Goal: Task Accomplishment & Management: Manage account settings

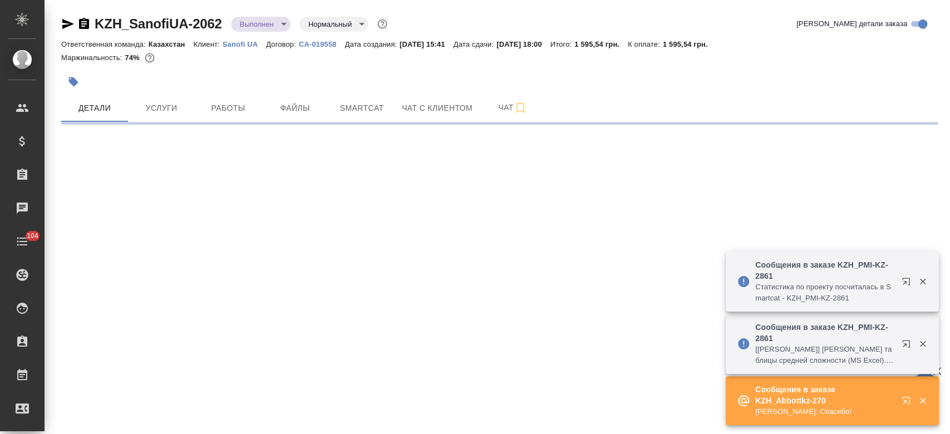
click at [64, 22] on icon "button" at bounding box center [68, 24] width 12 height 10
select select "RU"
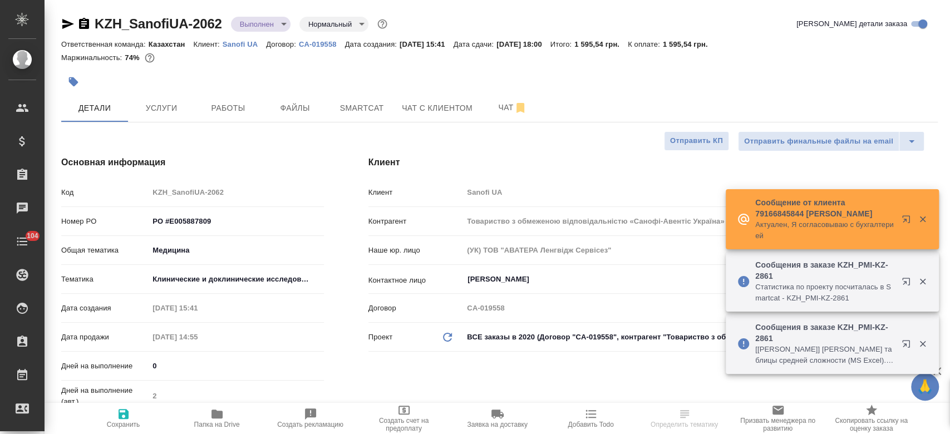
type textarea "x"
type input "Бабкина Анастасия"
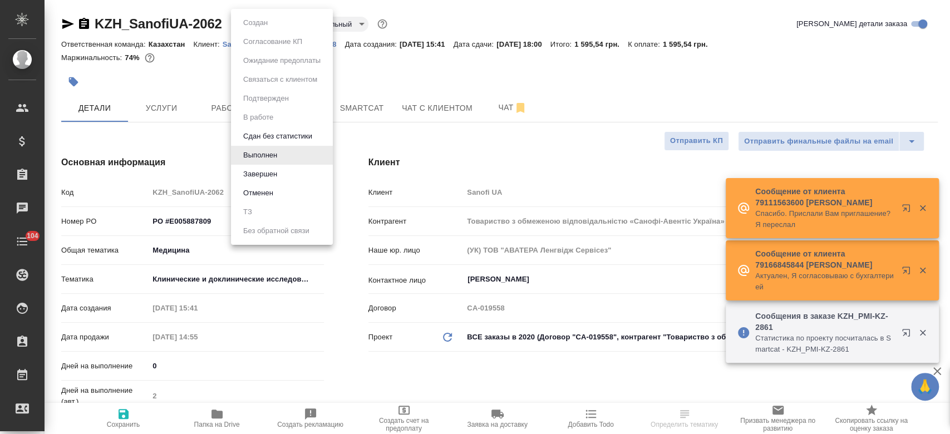
click at [273, 24] on body "🙏 .cls-1 fill:#fff; AWATERA Kosherbayeva Nazerke Клиенты Спецификации Заказы Ча…" at bounding box center [475, 217] width 950 height 434
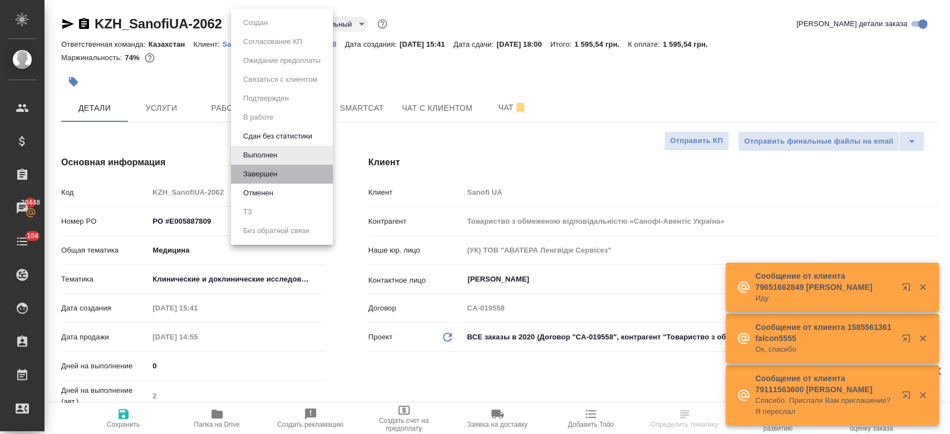
click at [274, 180] on li "Завершен" at bounding box center [282, 174] width 102 height 19
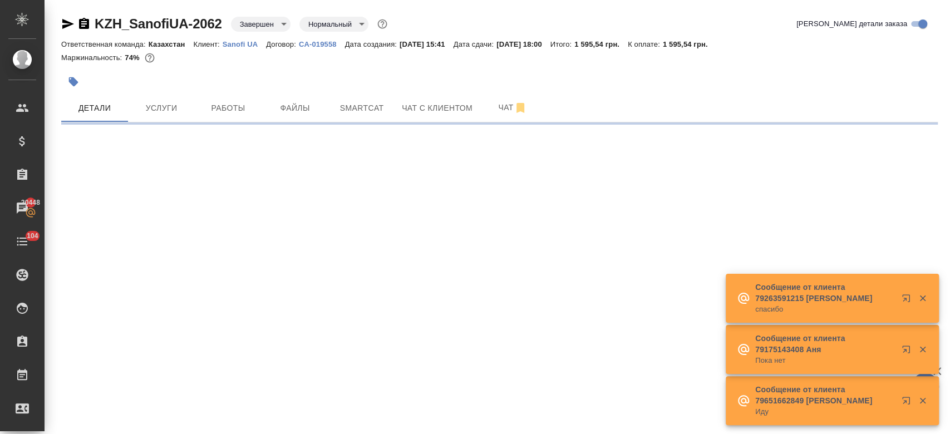
select select "RU"
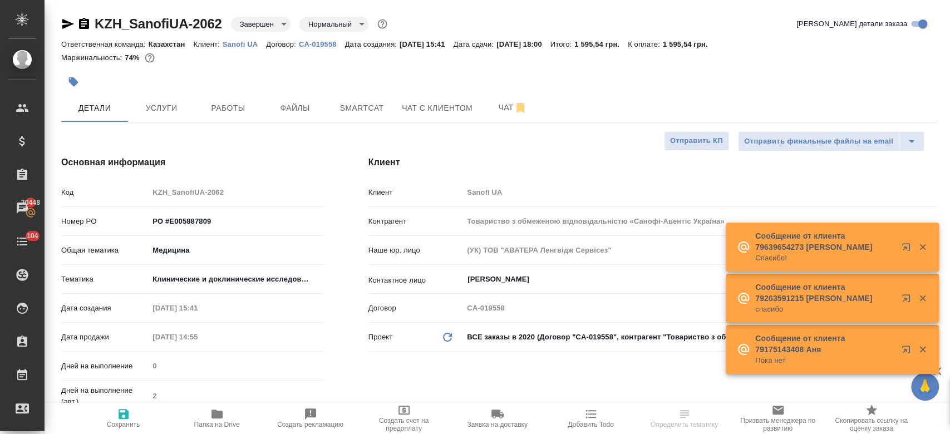
type textarea "x"
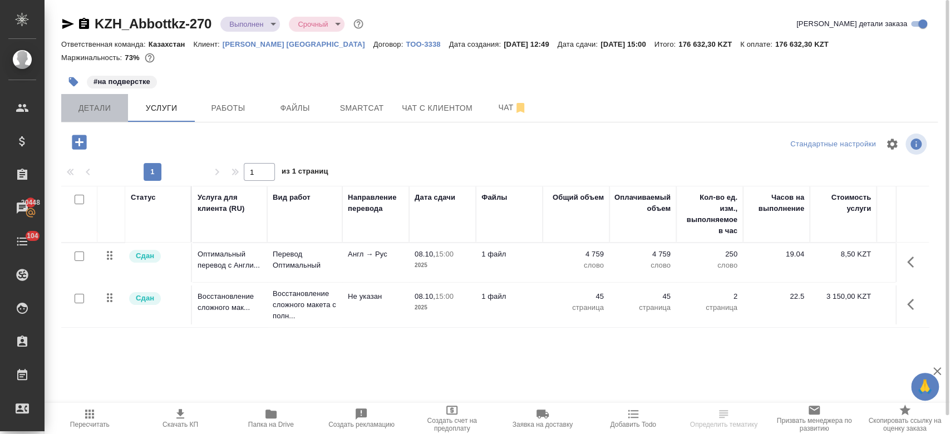
click at [98, 107] on span "Детали" at bounding box center [94, 108] width 53 height 14
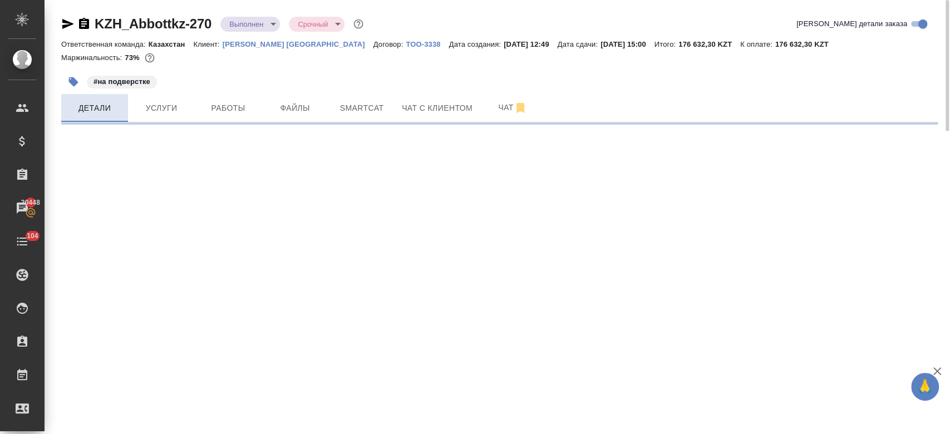
select select "RU"
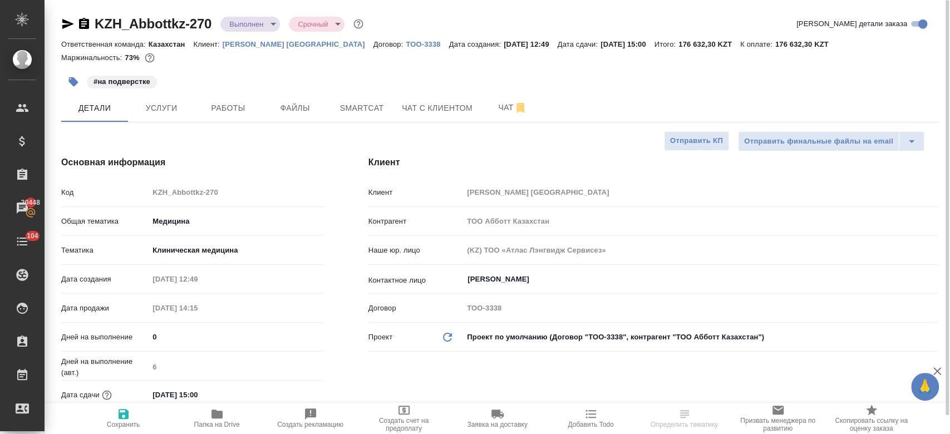
type textarea "x"
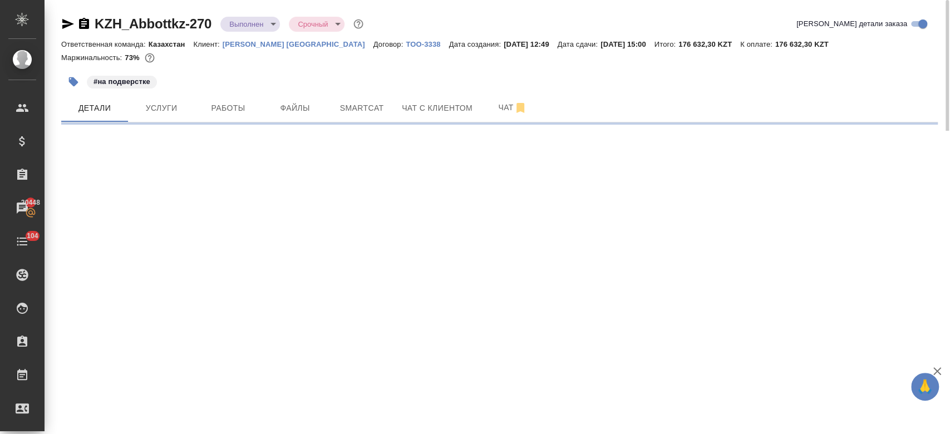
select select "RU"
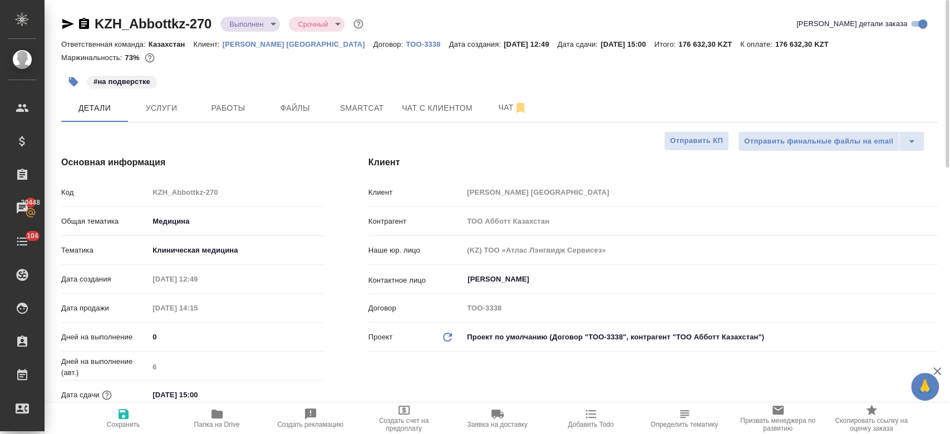
type textarea "x"
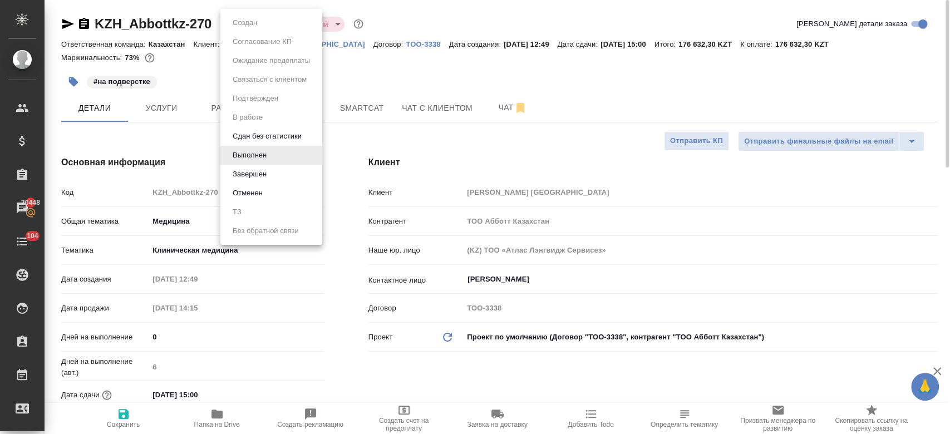
click at [260, 26] on body "🙏 .cls-1 fill:#fff; AWATERA Kosherbayeva Nazerke Клиенты Спецификации Заказы 20…" at bounding box center [475, 217] width 950 height 434
click at [403, 70] on div at bounding box center [475, 217] width 950 height 434
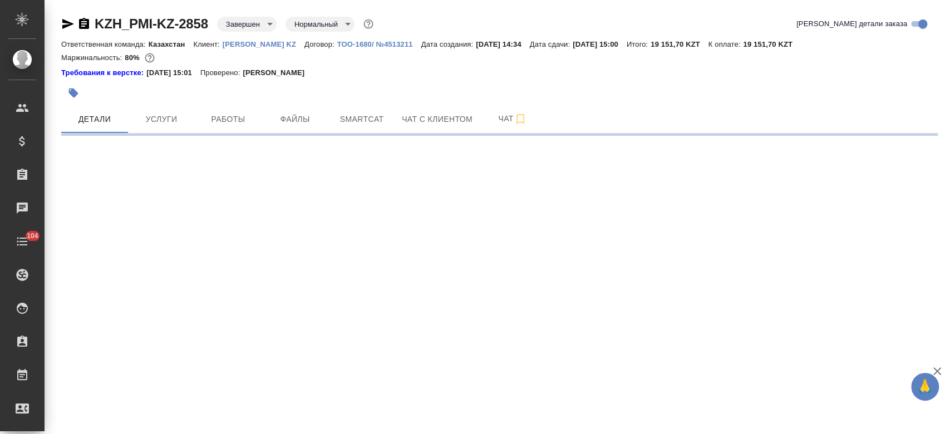
select select "RU"
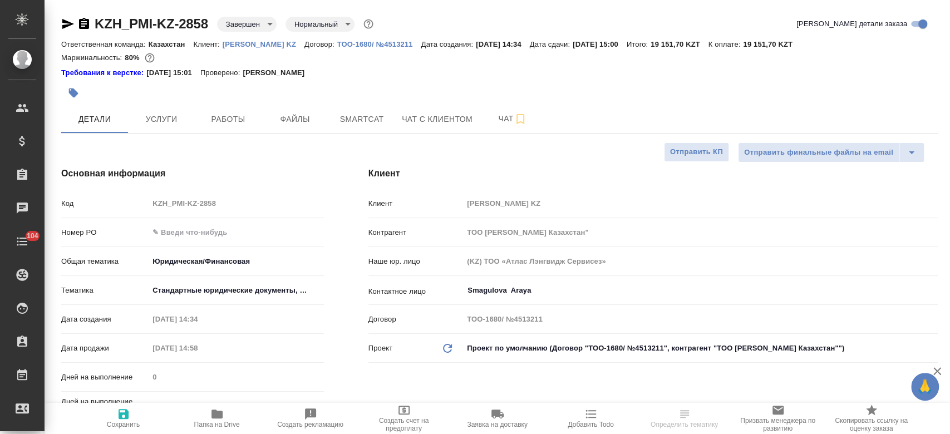
click at [235, 46] on p "[PERSON_NAME] KZ" at bounding box center [264, 44] width 82 height 8
type textarea "x"
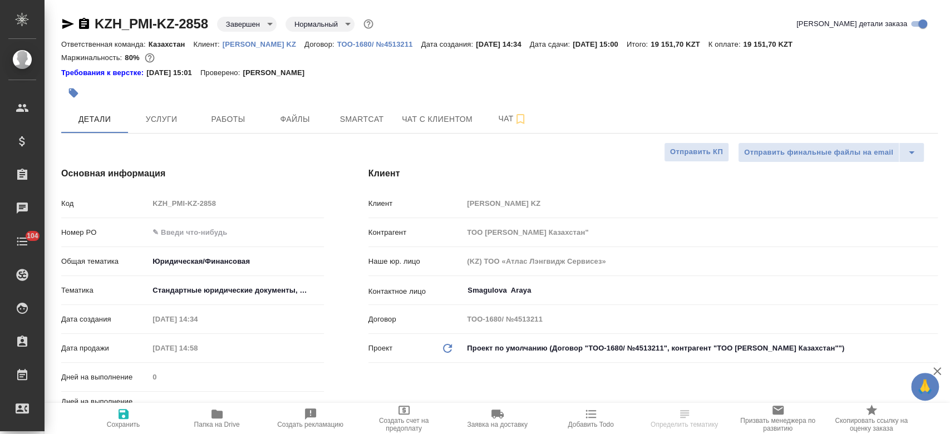
type textarea "x"
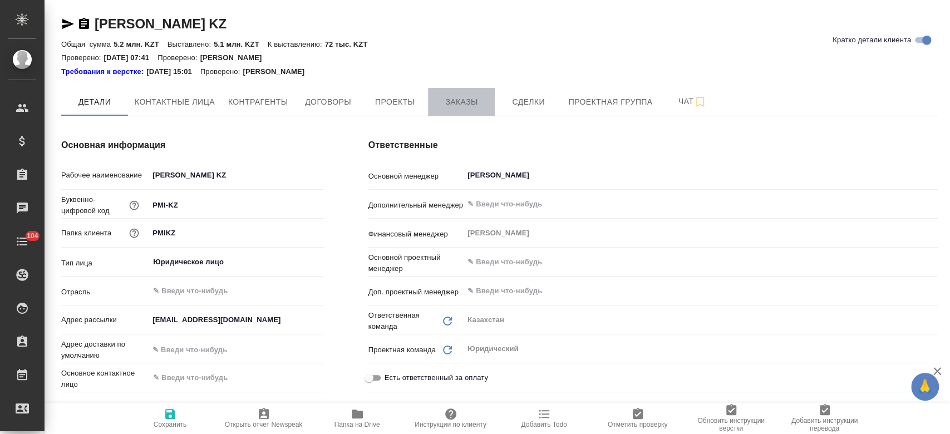
click at [450, 96] on span "Заказы" at bounding box center [461, 102] width 53 height 14
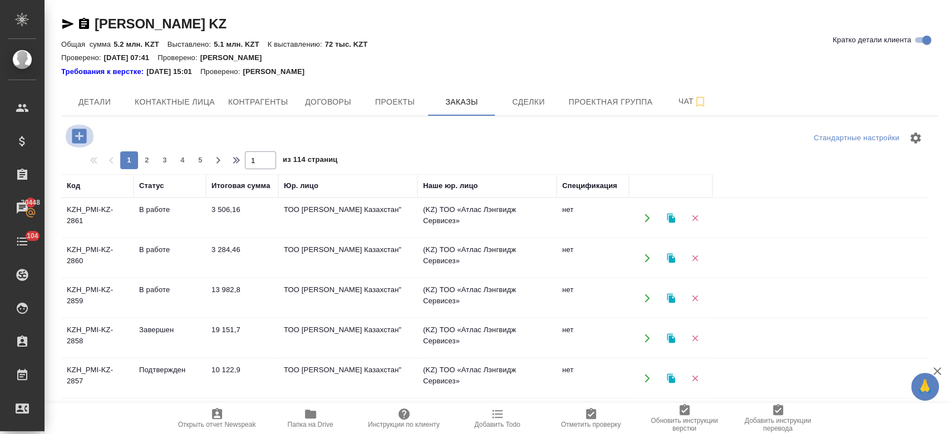
click at [79, 135] on icon "button" at bounding box center [79, 135] width 19 height 19
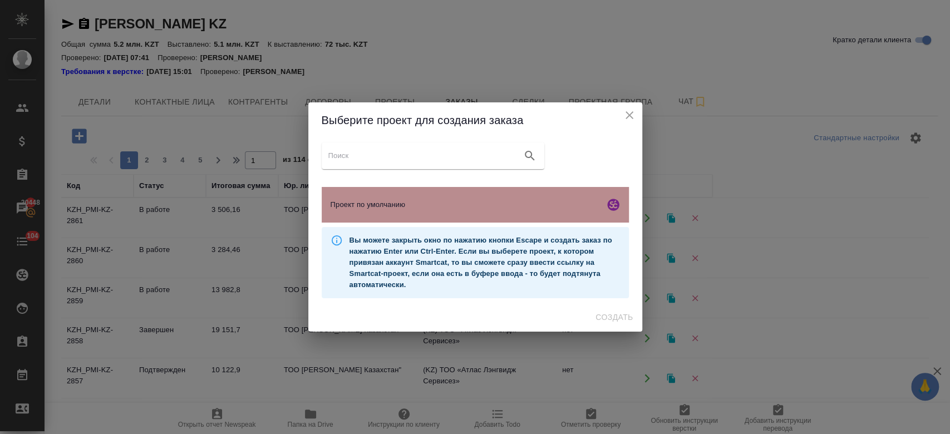
click at [389, 205] on span "Проект по умолчанию" at bounding box center [465, 204] width 269 height 11
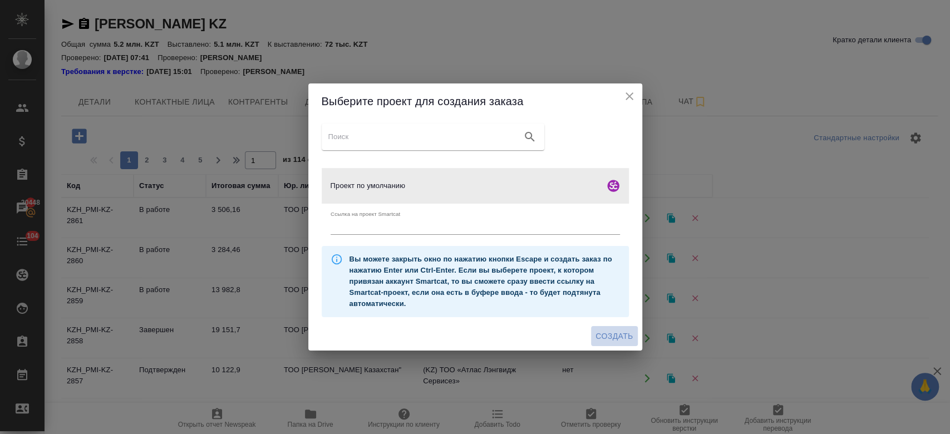
click at [625, 336] on span "Создать" at bounding box center [613, 336] width 37 height 14
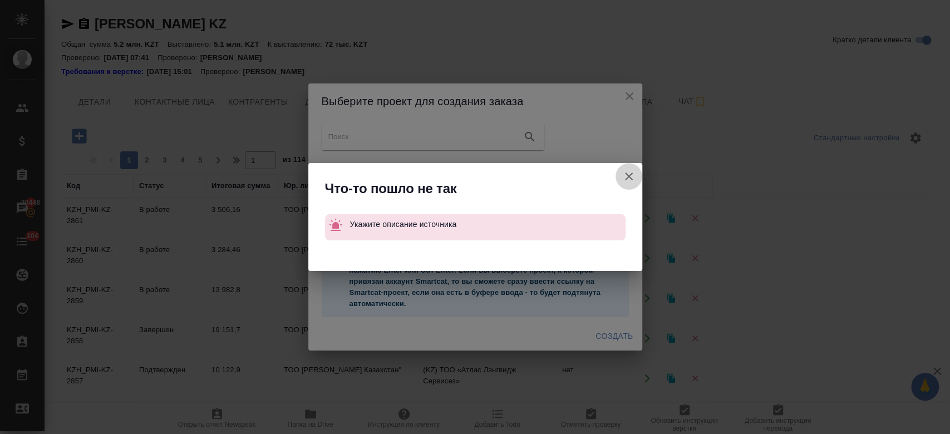
click at [632, 174] on icon "button" at bounding box center [628, 176] width 13 height 13
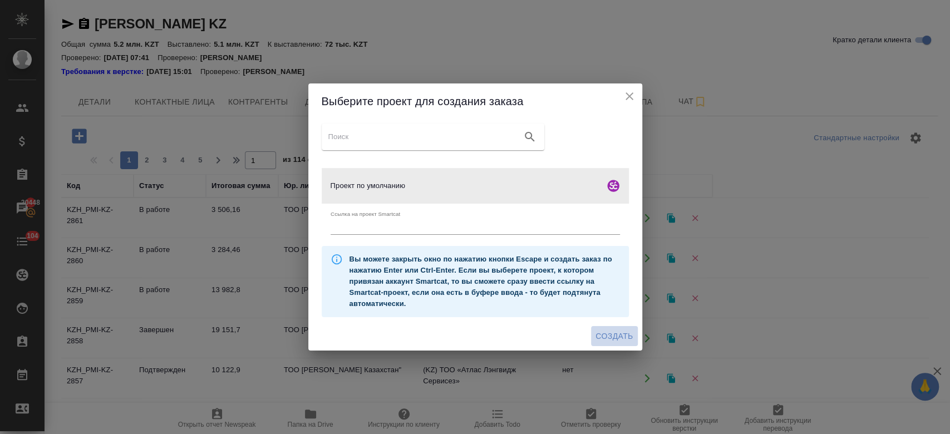
click at [610, 329] on span "Создать" at bounding box center [613, 336] width 37 height 14
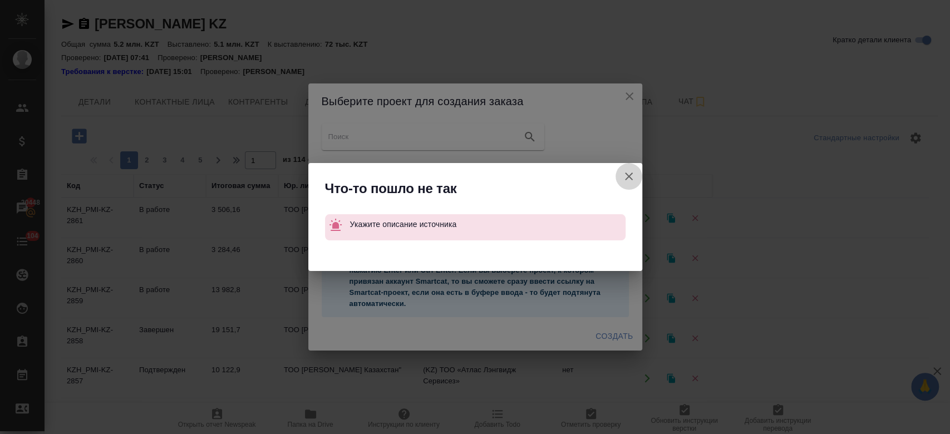
click at [638, 177] on button "Ссылка на проект Smartcat" at bounding box center [628, 176] width 27 height 27
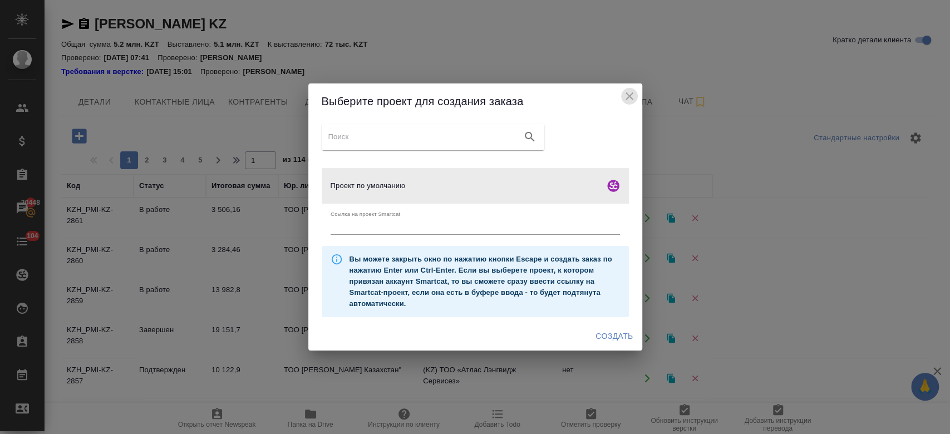
click at [624, 94] on icon "close" at bounding box center [629, 96] width 13 height 13
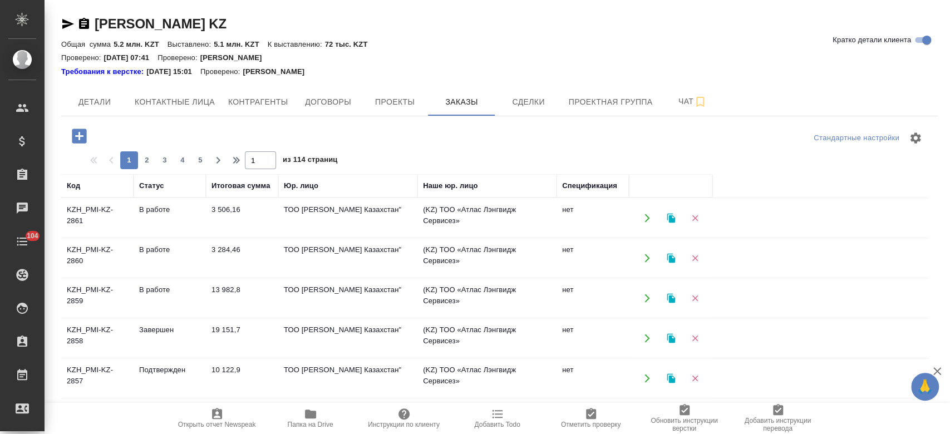
click at [80, 135] on icon "button" at bounding box center [79, 135] width 19 height 19
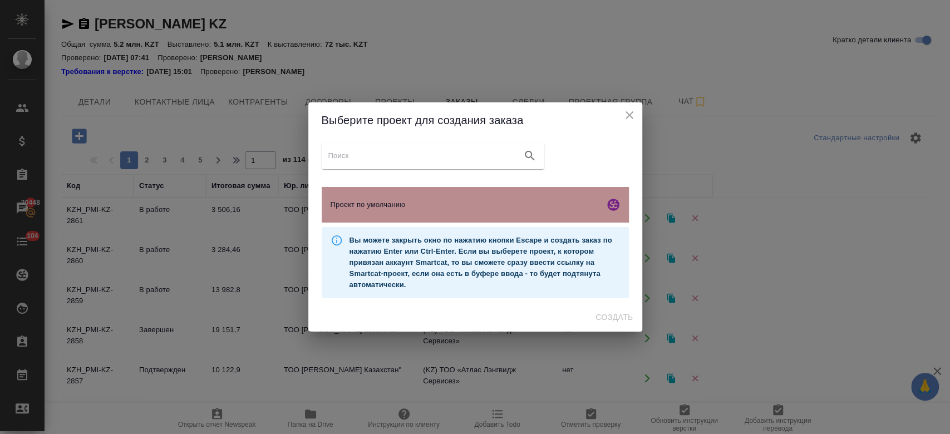
click at [436, 207] on span "Проект по умолчанию" at bounding box center [465, 204] width 269 height 11
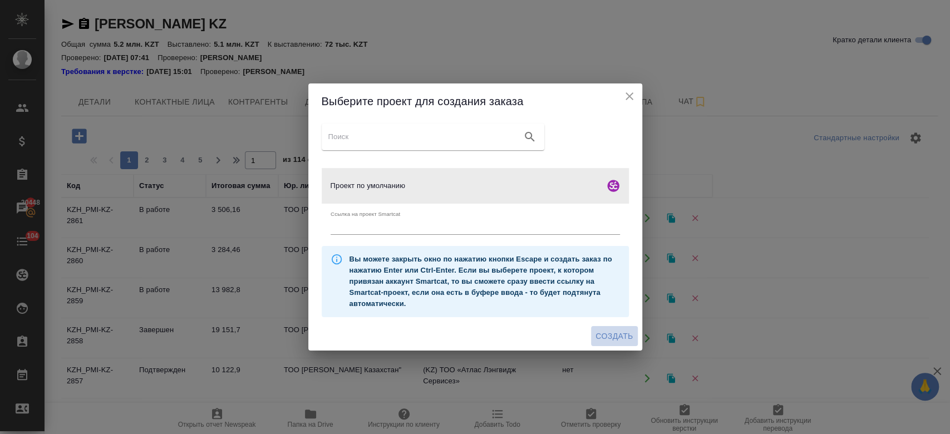
click at [618, 338] on span "Создать" at bounding box center [613, 336] width 37 height 14
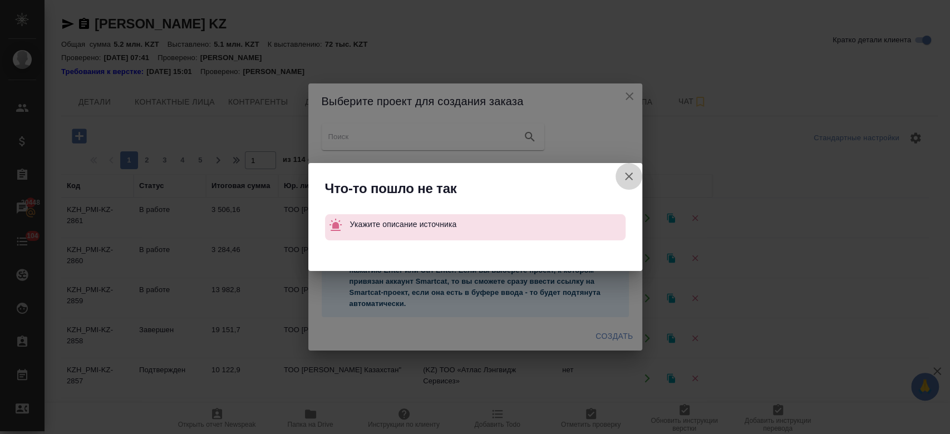
click at [629, 179] on icon "button" at bounding box center [628, 176] width 13 height 13
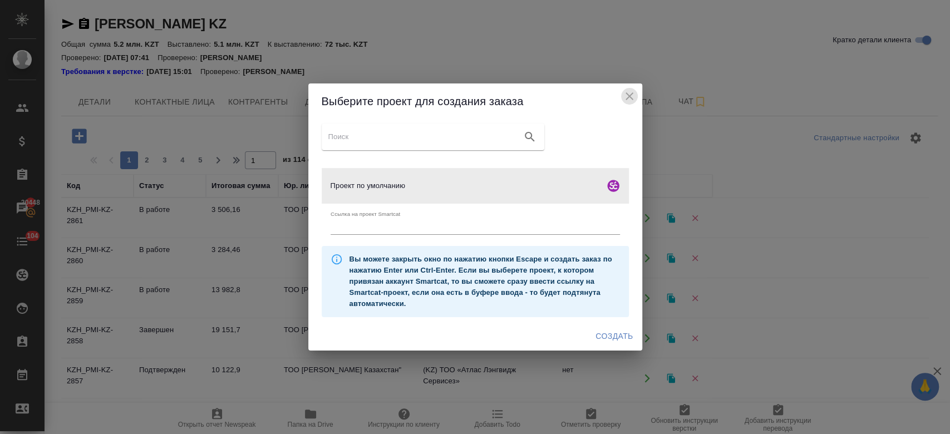
click at [625, 98] on icon "close" at bounding box center [629, 96] width 13 height 13
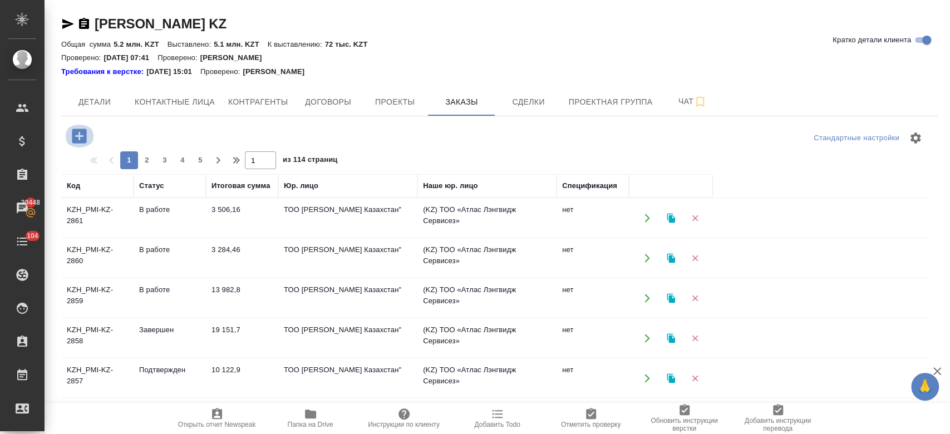
click at [79, 140] on icon "button" at bounding box center [79, 136] width 14 height 14
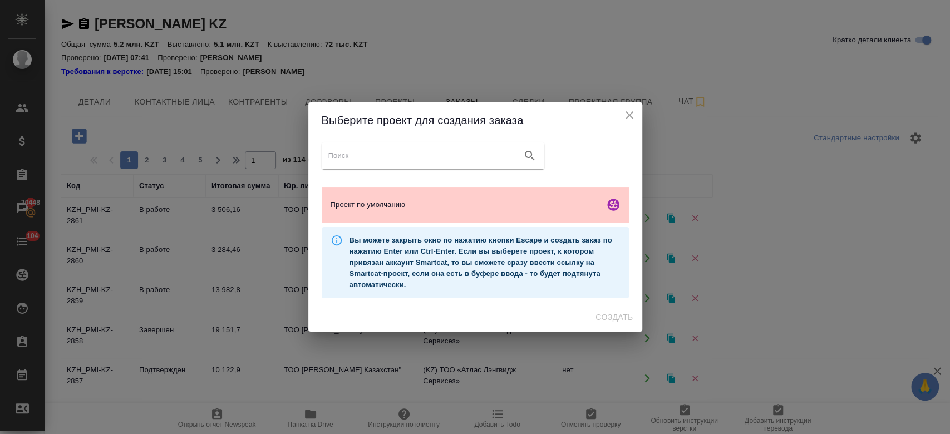
click at [456, 158] on input "search google maps" at bounding box center [422, 156] width 189 height 16
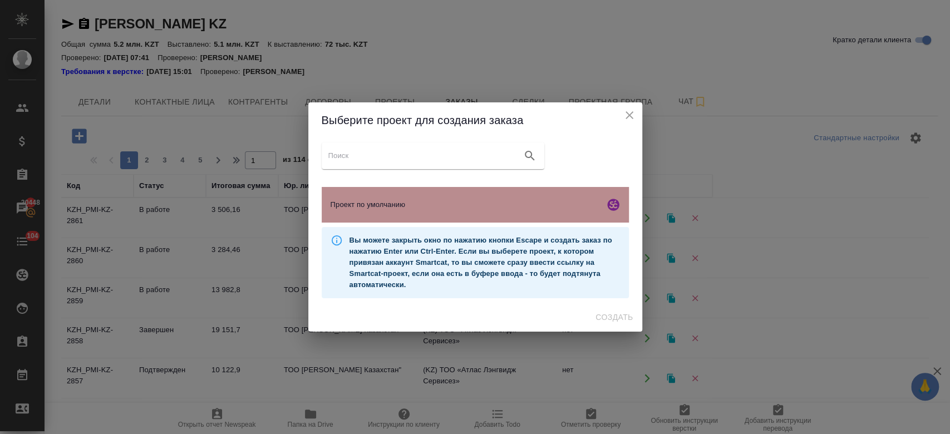
click at [445, 209] on span "Проект по умолчанию" at bounding box center [465, 204] width 269 height 11
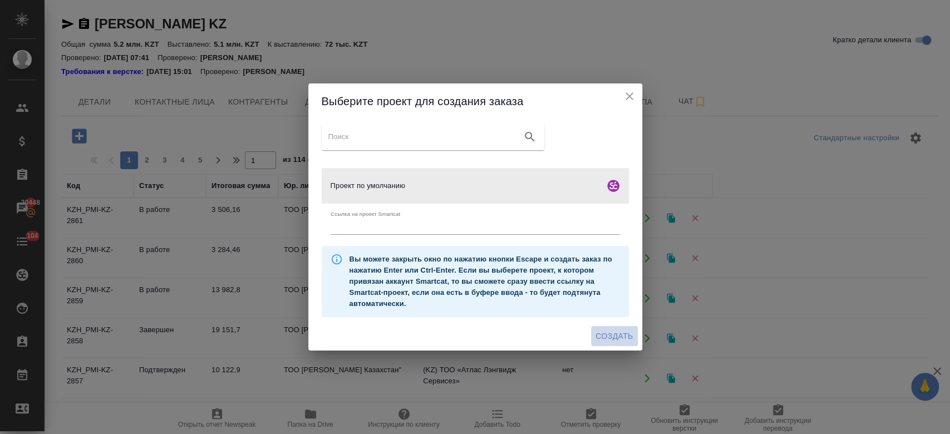
click at [613, 327] on button "Создать" at bounding box center [614, 336] width 46 height 21
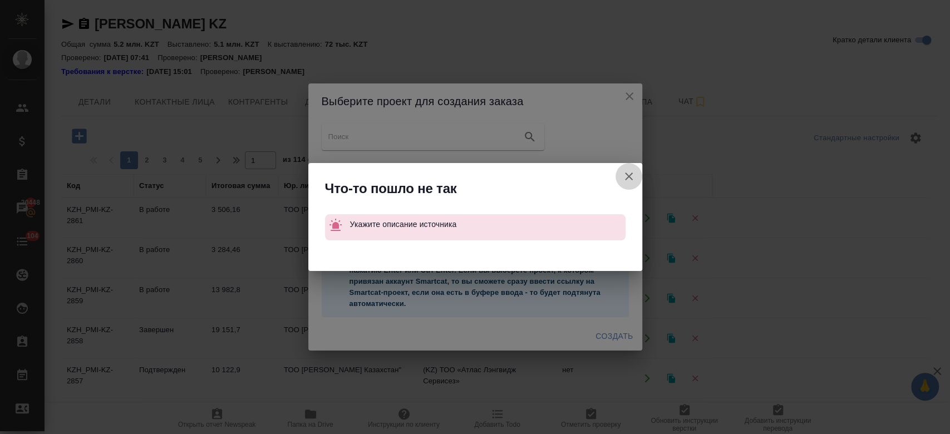
click at [633, 167] on button "Ссылка на проект Smartcat" at bounding box center [628, 176] width 27 height 27
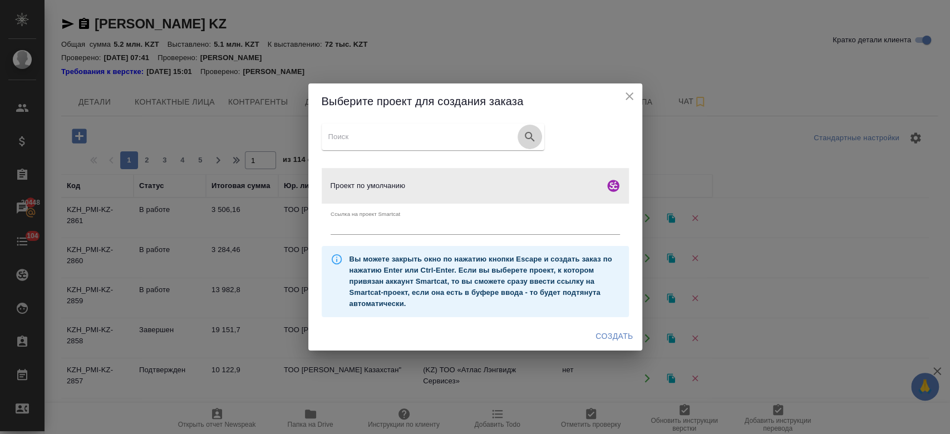
click at [534, 135] on icon "search" at bounding box center [529, 136] width 13 height 13
click at [624, 91] on icon "close" at bounding box center [629, 96] width 13 height 13
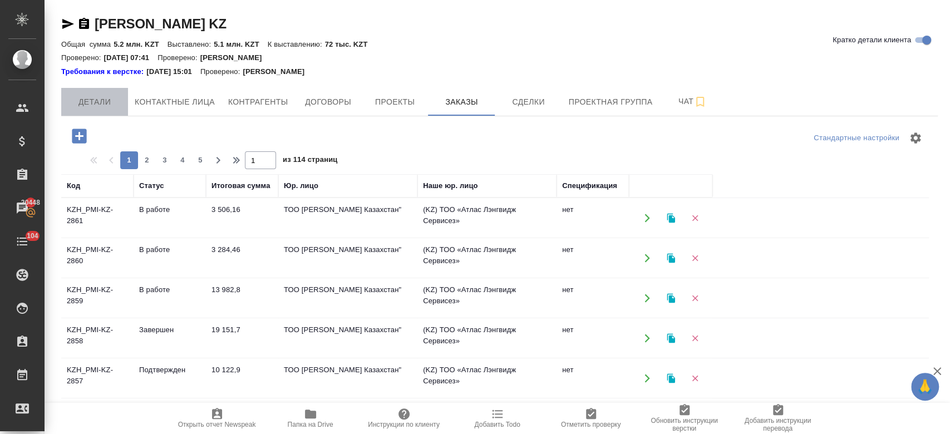
click at [113, 104] on span "Детали" at bounding box center [94, 102] width 53 height 14
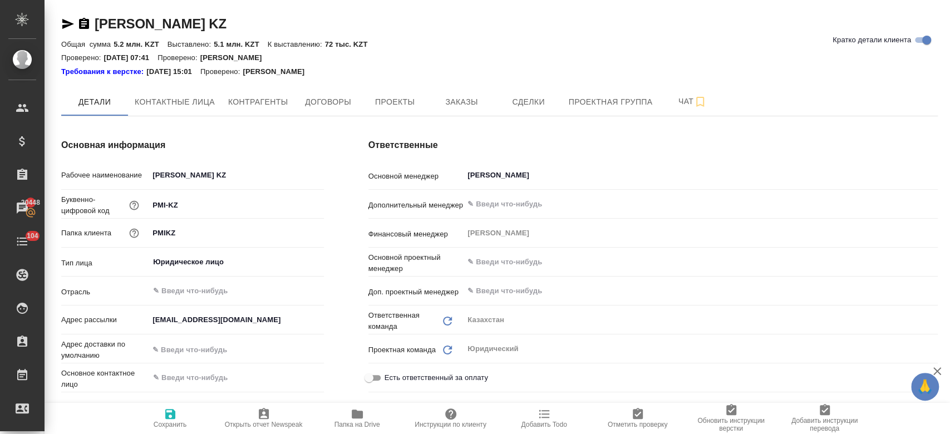
type textarea "x"
click at [173, 97] on span "Контактные лица" at bounding box center [175, 102] width 80 height 14
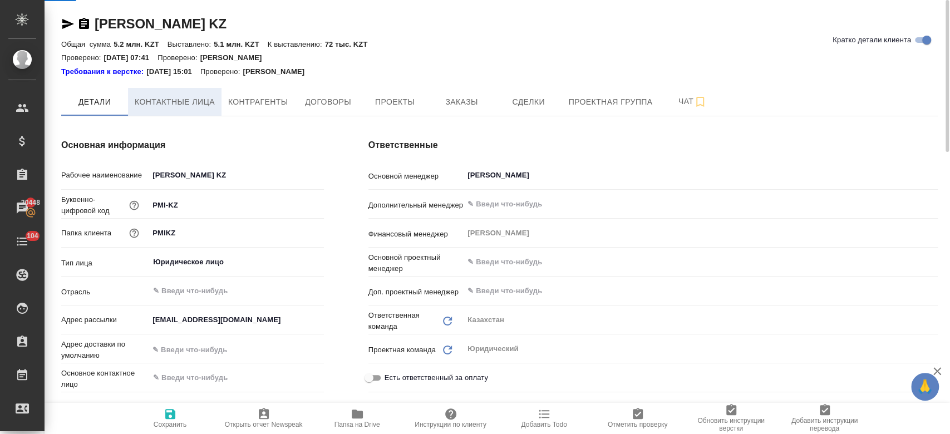
select select "RU"
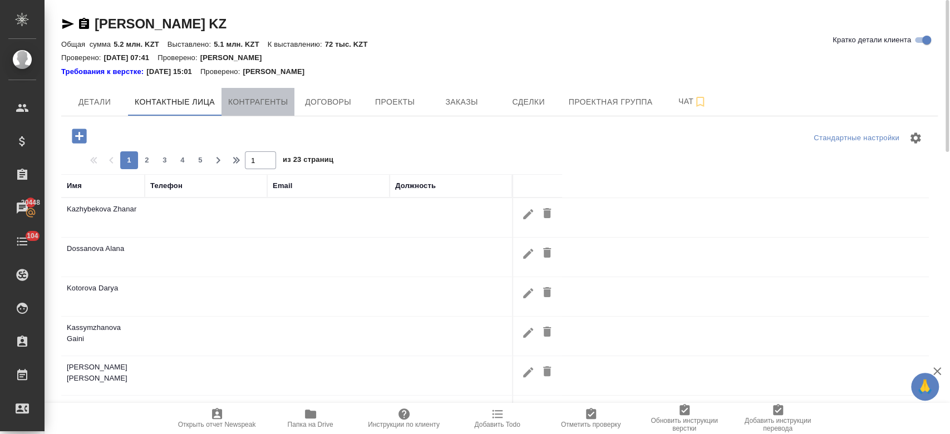
click at [272, 94] on button "Контрагенты" at bounding box center [257, 102] width 73 height 28
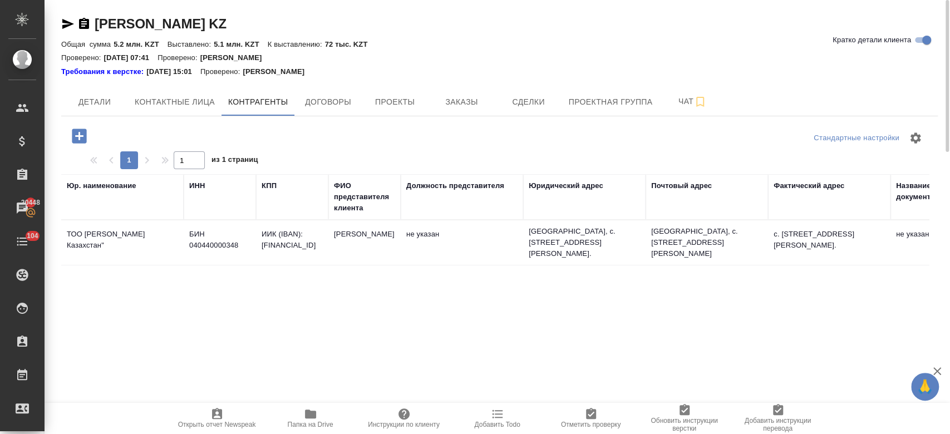
click at [341, 116] on div "Стандартные настройки 1 1 из 1 страниц Юр. наименование ИНН КПП ФИО представите…" at bounding box center [499, 333] width 876 height 434
click at [339, 100] on span "Договоры" at bounding box center [327, 102] width 53 height 14
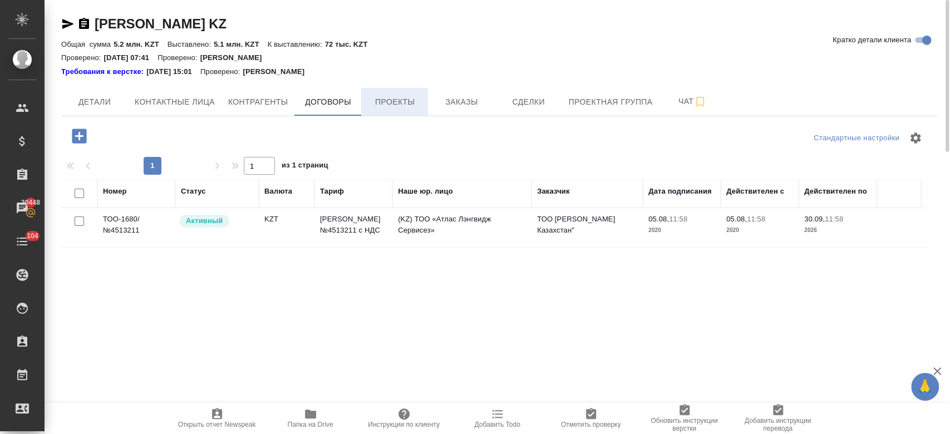
click at [407, 102] on span "Проекты" at bounding box center [394, 102] width 53 height 14
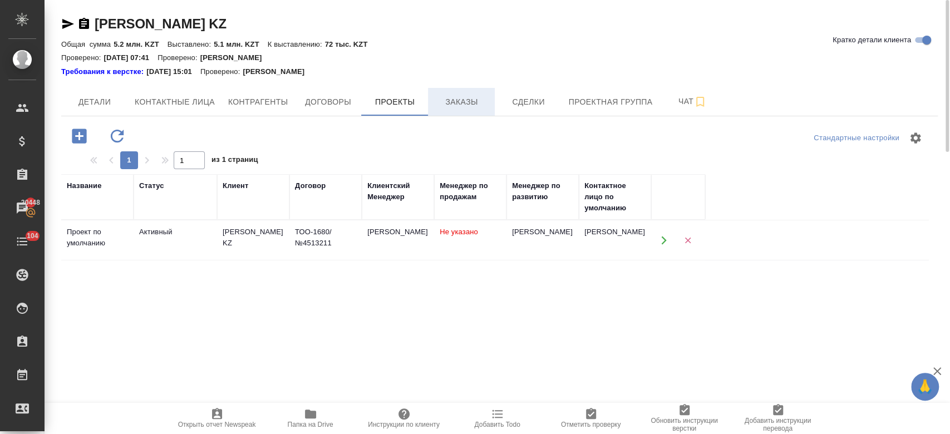
click at [476, 96] on span "Заказы" at bounding box center [461, 102] width 53 height 14
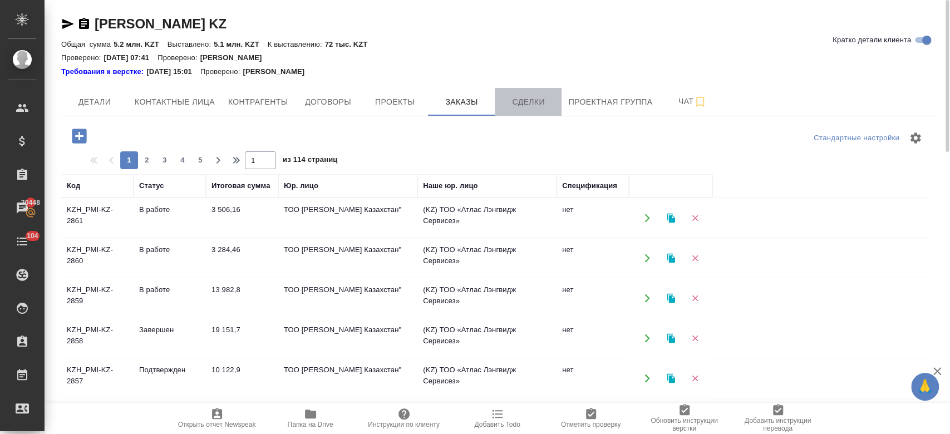
click at [525, 100] on span "Сделки" at bounding box center [527, 102] width 53 height 14
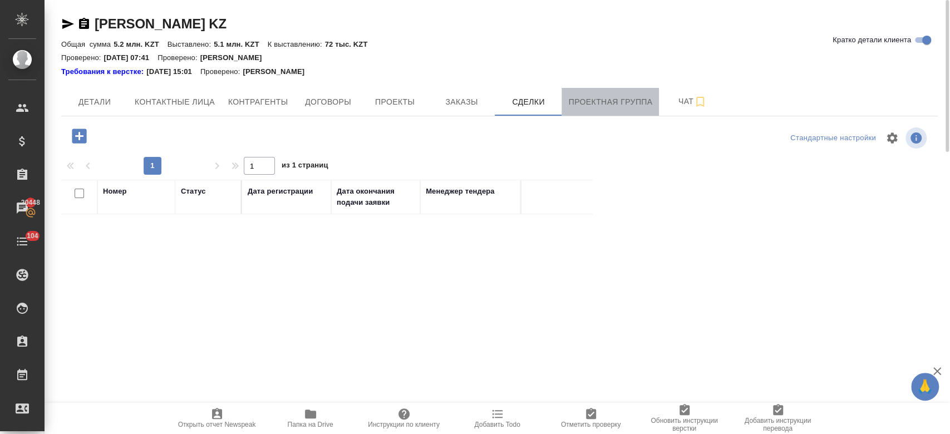
click at [589, 105] on span "Проектная группа" at bounding box center [610, 102] width 84 height 14
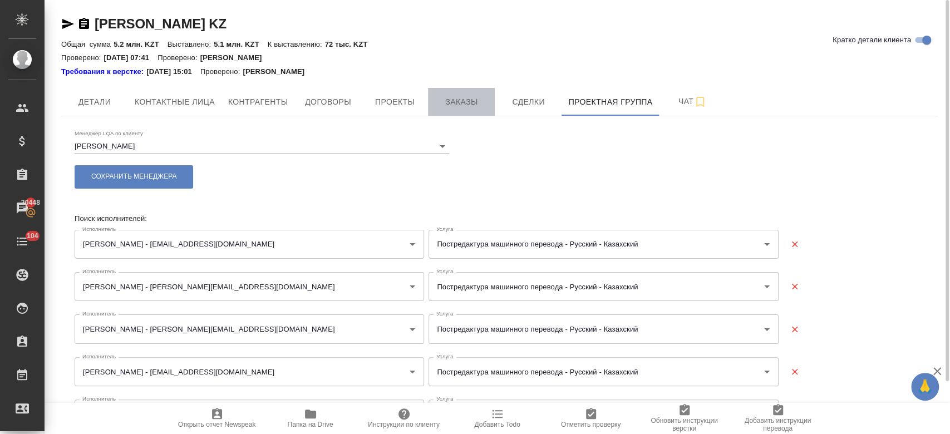
click at [469, 107] on span "Заказы" at bounding box center [461, 102] width 53 height 14
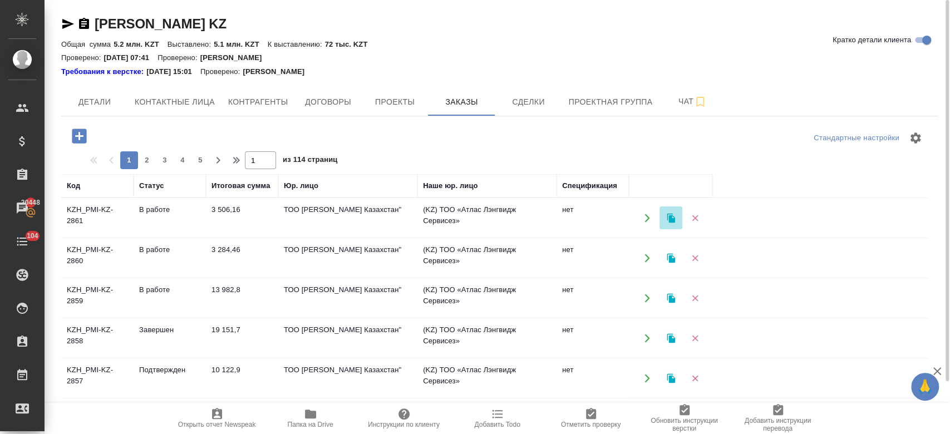
click at [671, 215] on icon "button" at bounding box center [671, 217] width 8 height 9
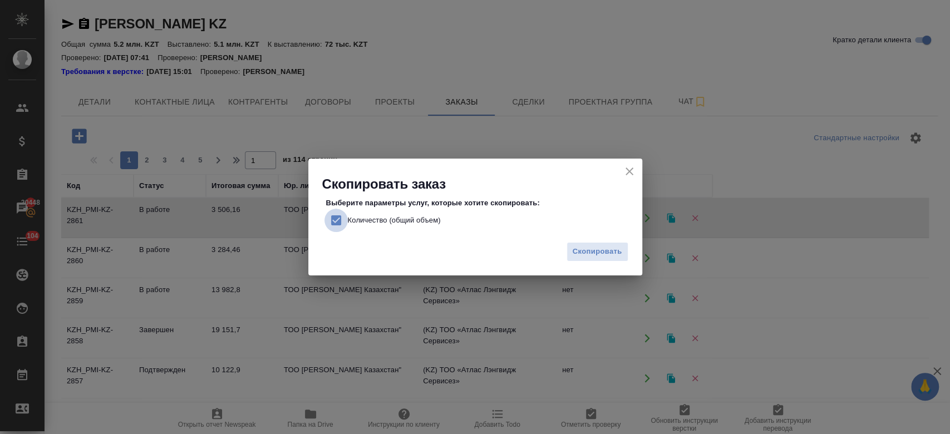
click at [337, 221] on input "Количество (общий объем)" at bounding box center [335, 220] width 23 height 23
checkbox input "false"
click at [589, 256] on span "Скопировать" at bounding box center [598, 251] width 50 height 13
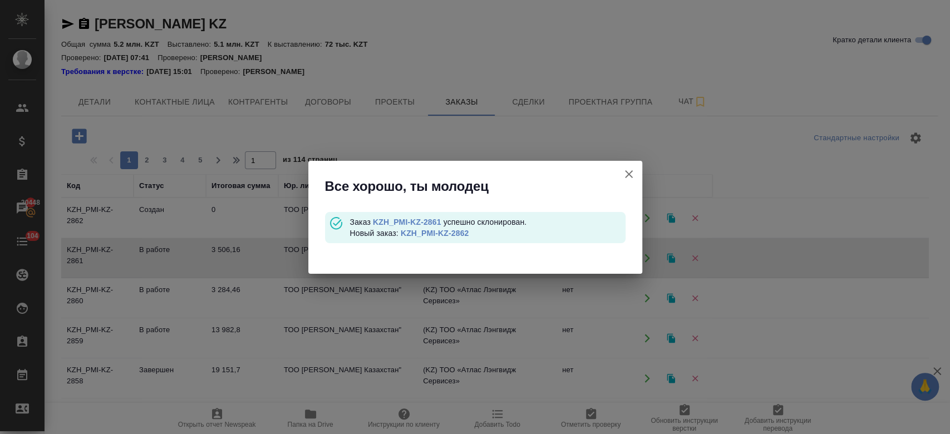
click at [452, 235] on link "KZH_PMI-KZ-2862" at bounding box center [435, 233] width 68 height 9
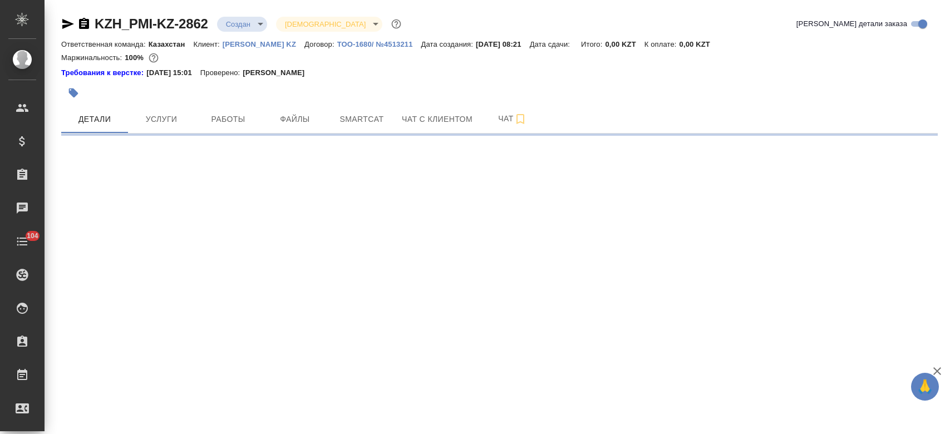
select select "RU"
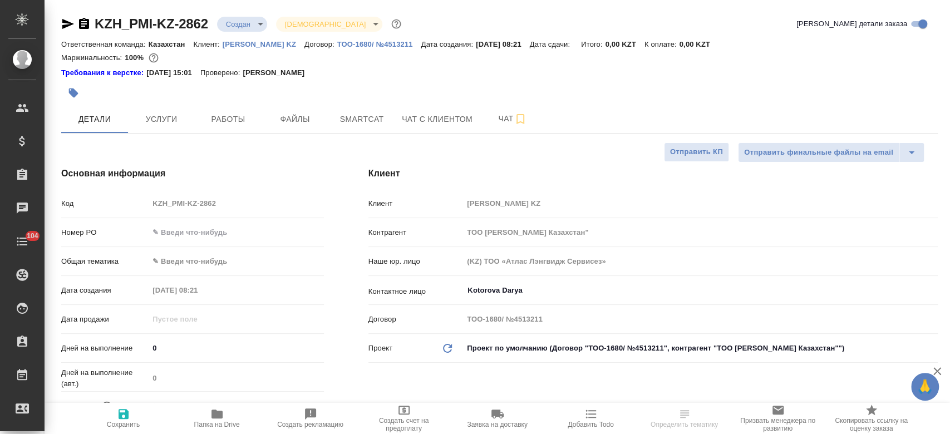
type textarea "x"
click at [169, 128] on button "Услуги" at bounding box center [161, 119] width 67 height 28
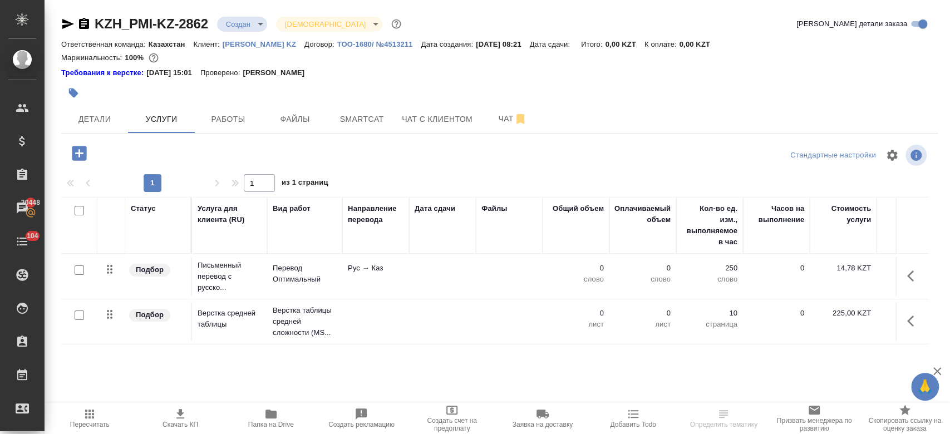
click at [899, 315] on td at bounding box center [911, 321] width 33 height 39
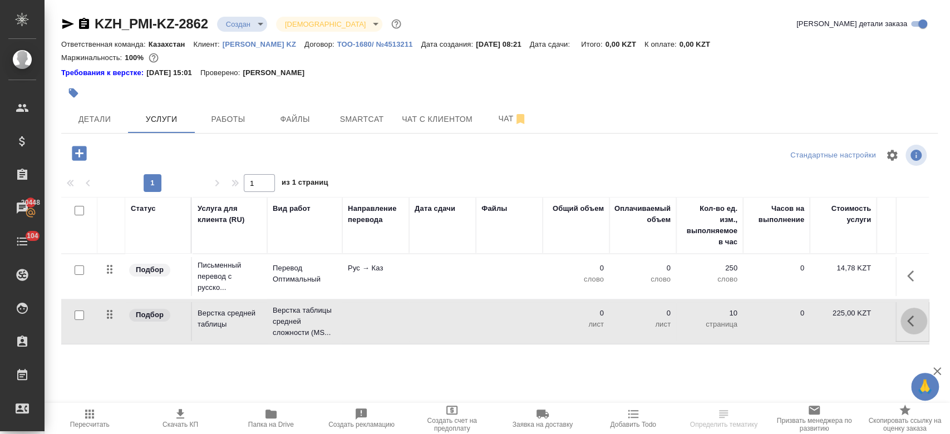
click at [911, 318] on icon "button" at bounding box center [910, 321] width 7 height 11
click at [902, 323] on button "button" at bounding box center [913, 321] width 27 height 27
click at [909, 314] on icon "button" at bounding box center [913, 320] width 13 height 13
click at [892, 316] on icon "button" at bounding box center [891, 321] width 8 height 10
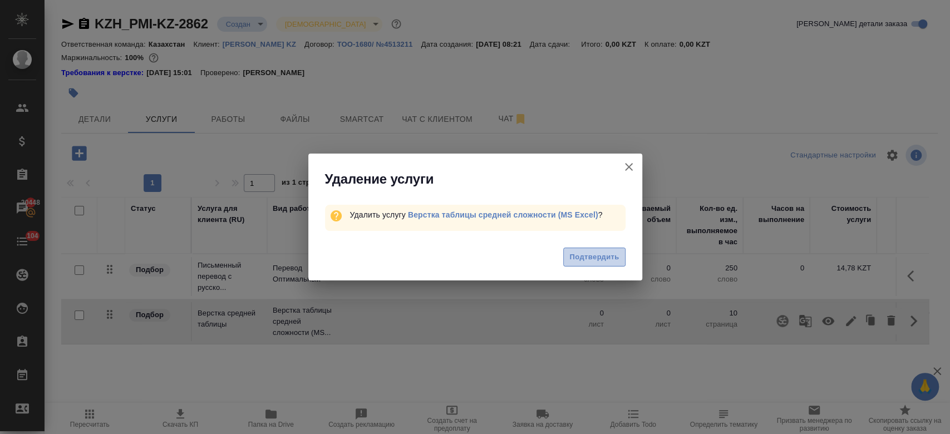
click at [597, 256] on span "Подтвердить" at bounding box center [594, 257] width 50 height 13
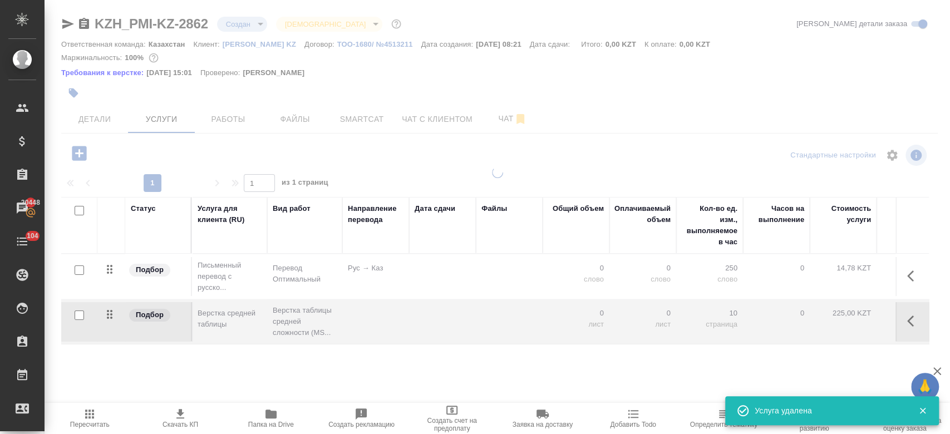
click at [908, 282] on icon "button" at bounding box center [913, 275] width 13 height 13
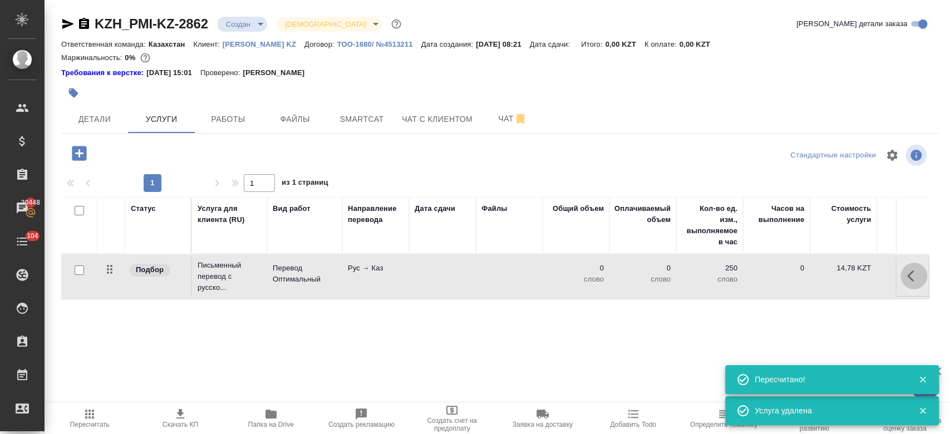
click at [905, 275] on button "button" at bounding box center [913, 276] width 27 height 27
click at [887, 276] on icon "button" at bounding box center [891, 275] width 8 height 10
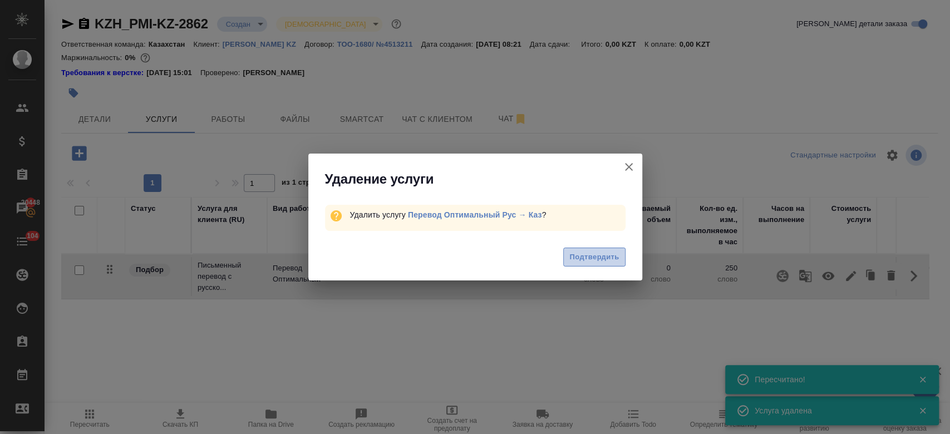
click at [598, 260] on span "Подтвердить" at bounding box center [594, 257] width 50 height 13
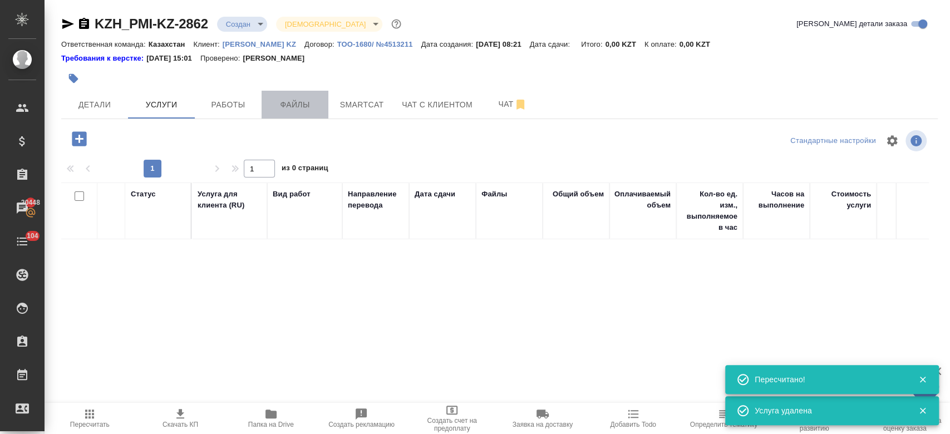
click at [303, 105] on span "Файлы" at bounding box center [294, 105] width 53 height 14
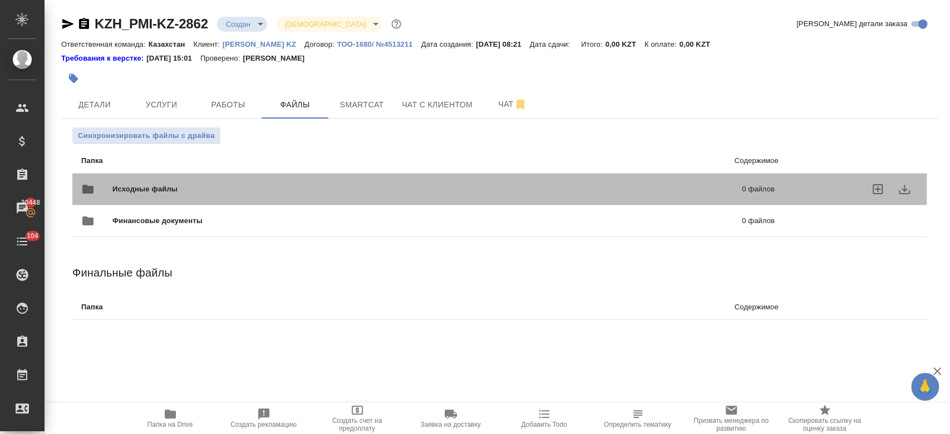
click at [181, 189] on span "Исходные файлы" at bounding box center [285, 189] width 347 height 11
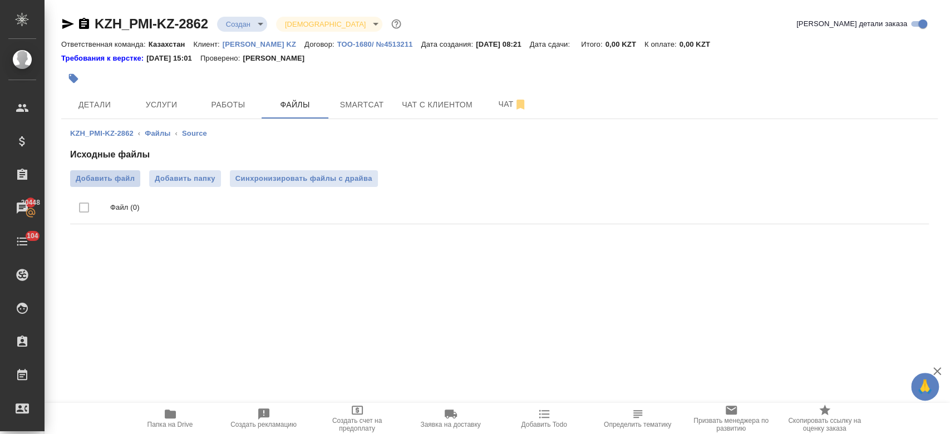
click at [111, 183] on span "Добавить файл" at bounding box center [105, 178] width 59 height 11
click at [0, 0] on input "Добавить файл" at bounding box center [0, 0] width 0 height 0
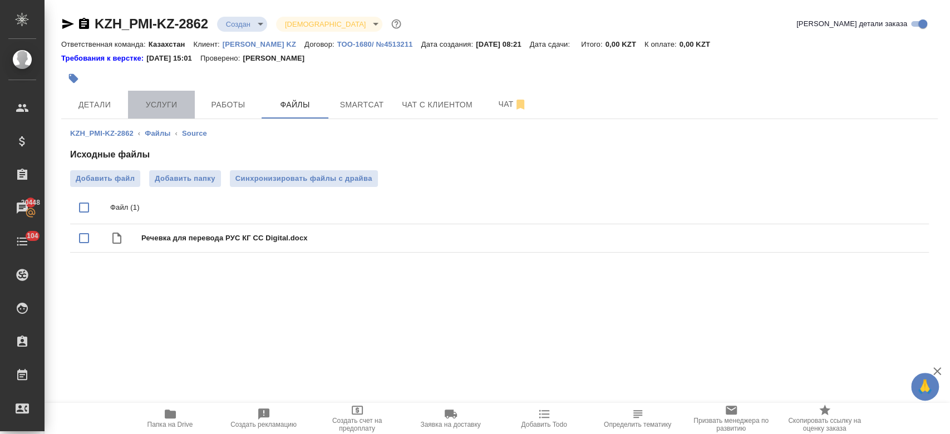
click at [156, 105] on span "Услуги" at bounding box center [161, 105] width 53 height 14
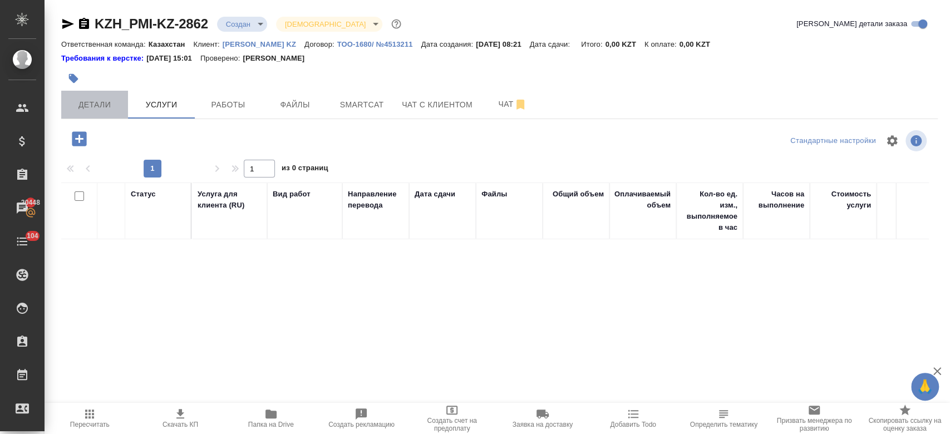
click at [81, 112] on button "Детали" at bounding box center [94, 105] width 67 height 28
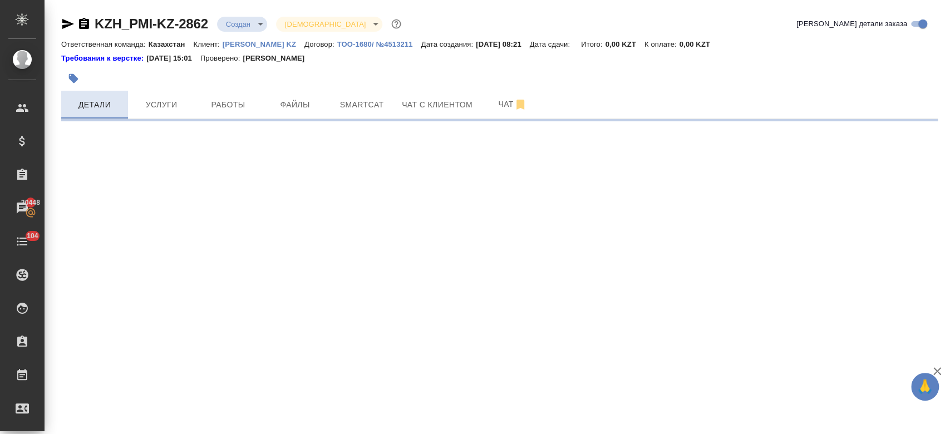
select select "RU"
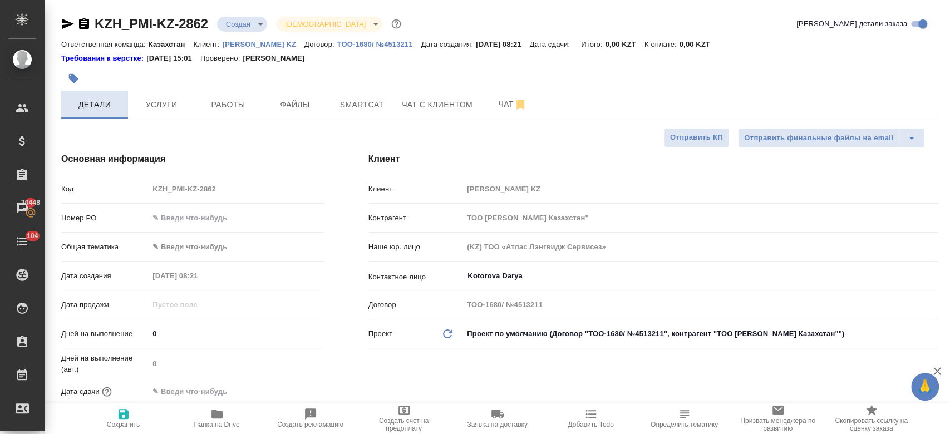
type textarea "x"
type input "[PERSON_NAME]"
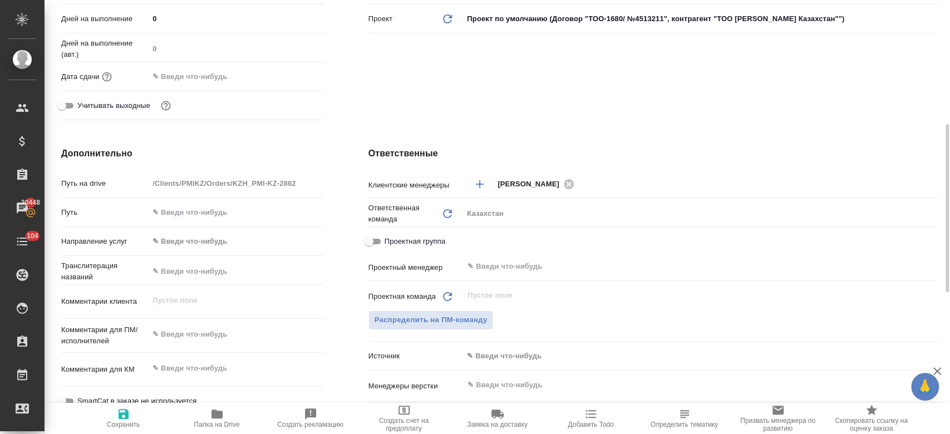
scroll to position [316, 0]
type textarea "x"
click at [202, 329] on textarea at bounding box center [236, 333] width 174 height 19
type textarea "п"
type textarea "x"
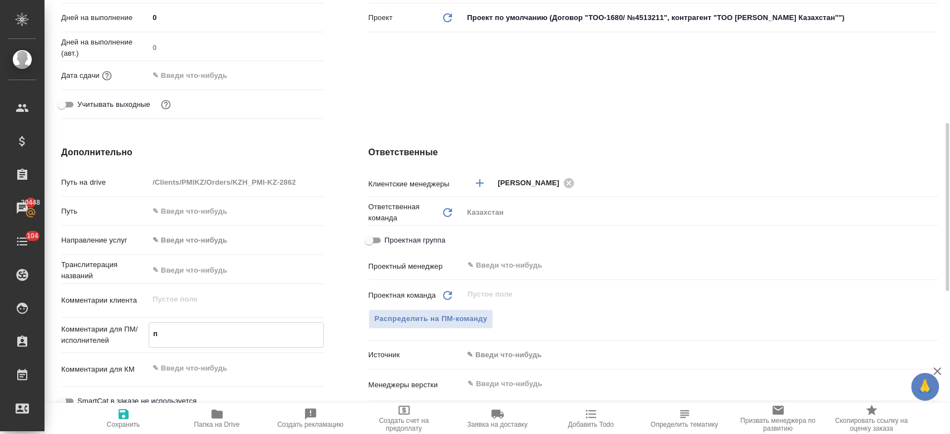
type textarea "x"
type textarea "пе"
type textarea "x"
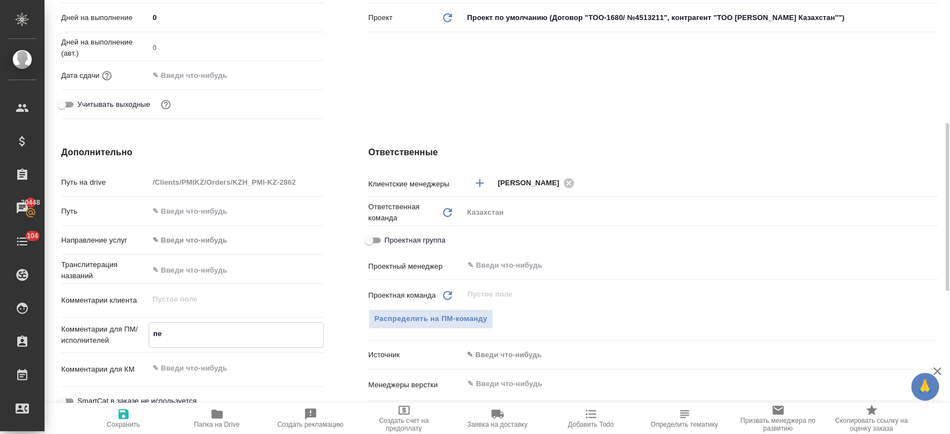
type textarea "x"
type textarea "пере"
type textarea "x"
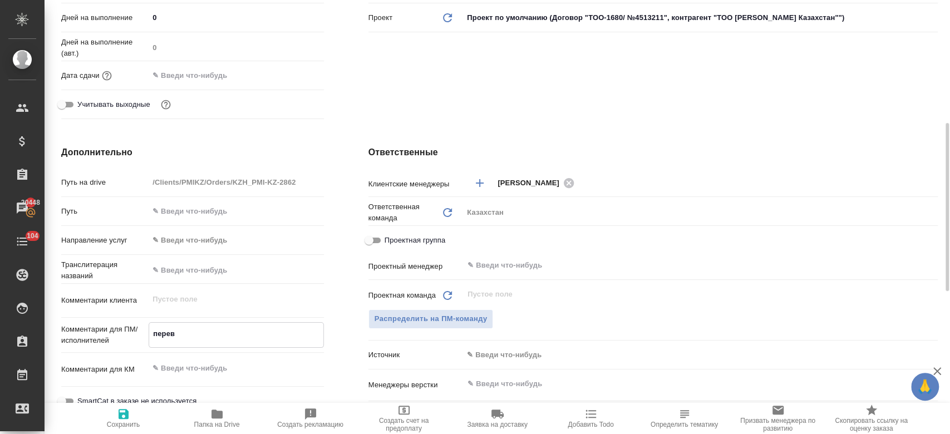
type textarea "перево"
type textarea "x"
type textarea "перевод"
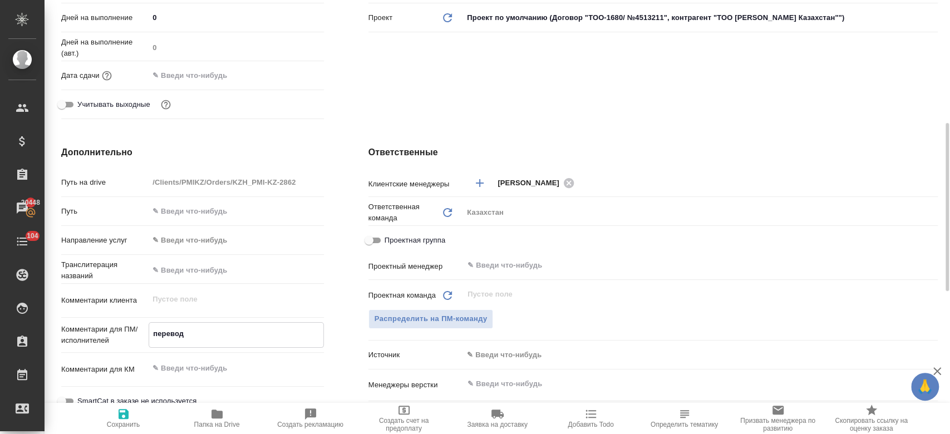
type textarea "x"
type textarea "перевод"
type textarea "x"
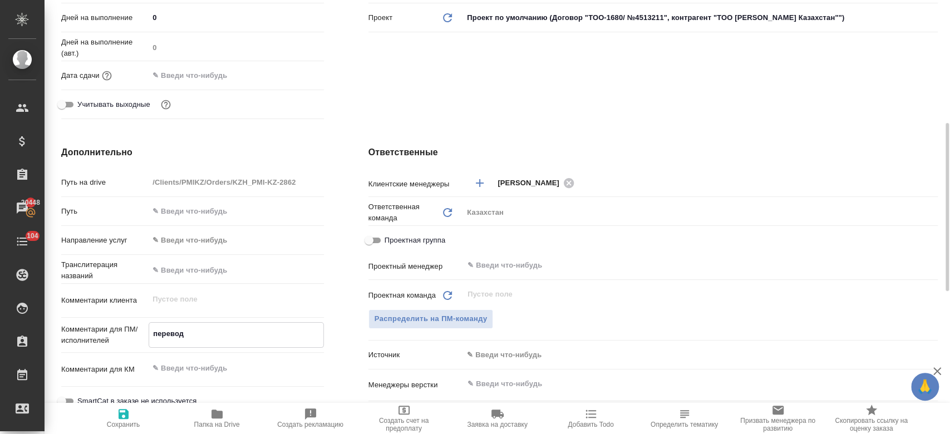
type textarea "x"
type textarea "перевод ру"
type textarea "x"
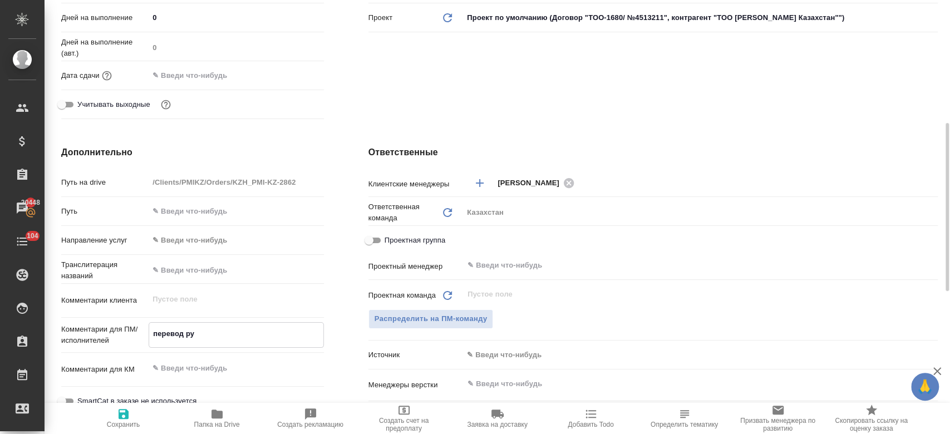
type textarea "x"
type textarea "перевод рус"
type textarea "x"
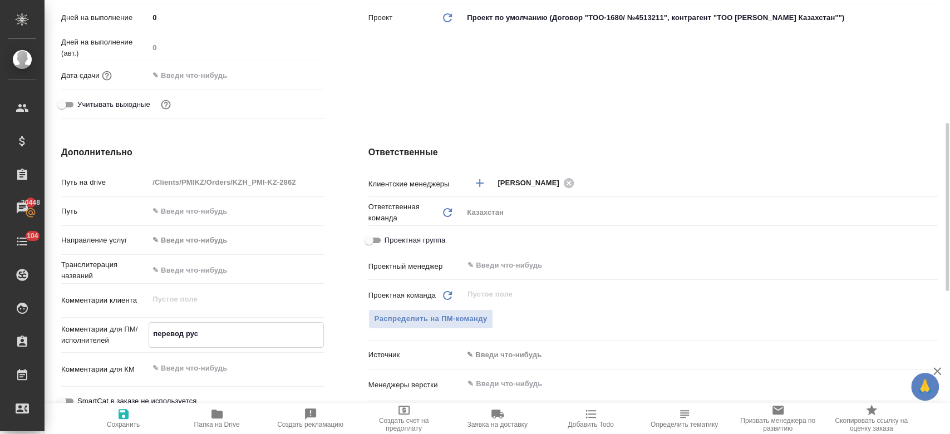
type textarea "перевод рус-"
type textarea "x"
type textarea "перевод рус-[PERSON_NAME]"
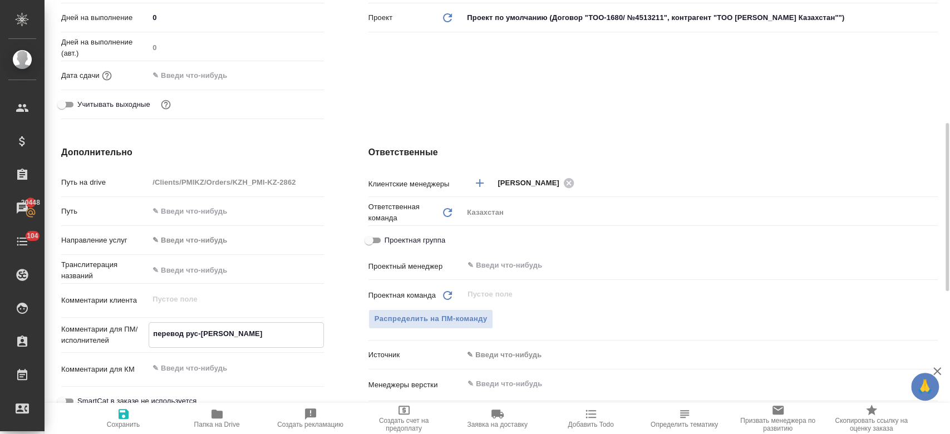
type textarea "x"
type textarea "перевод рус-ки"
type textarea "x"
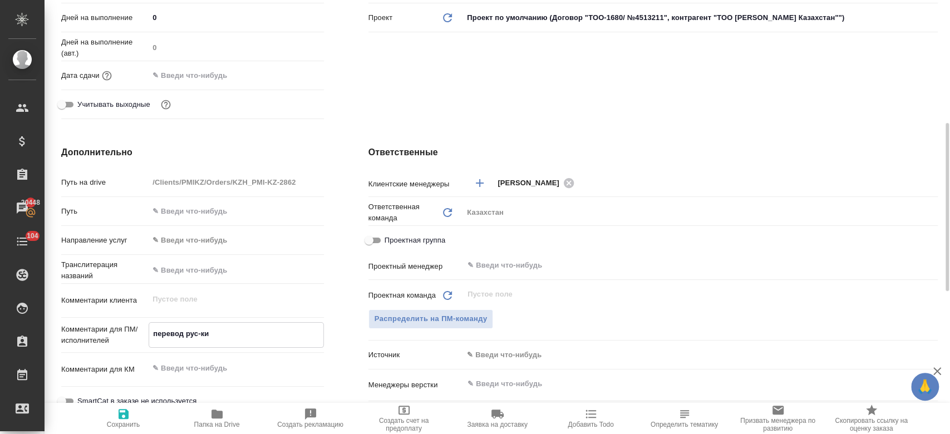
type textarea "x"
type textarea "перевод рус-кир"
type textarea "x"
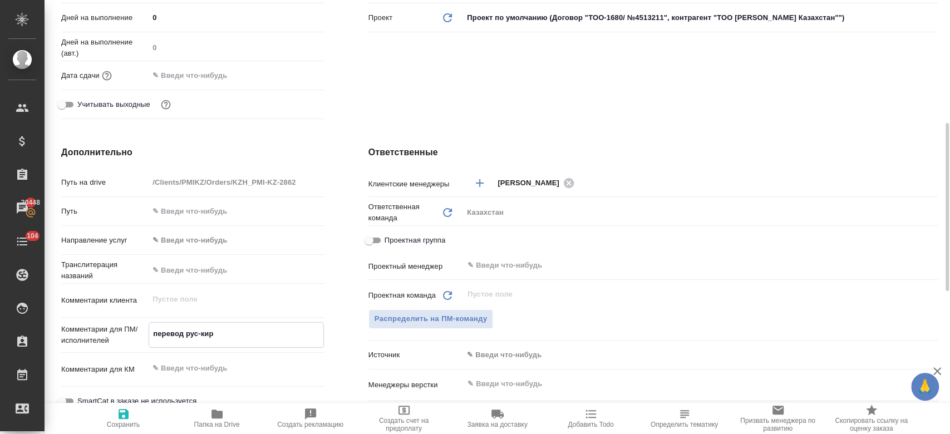
type textarea "x"
type textarea "перевод рус-кирг"
type textarea "x"
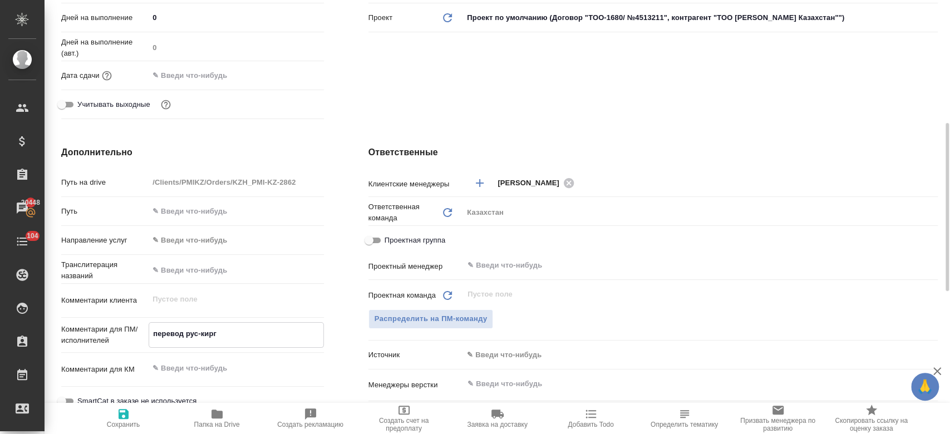
type textarea "перевод рус-кирг"
type textarea "x"
click at [127, 416] on icon "button" at bounding box center [124, 414] width 10 height 10
type textarea "x"
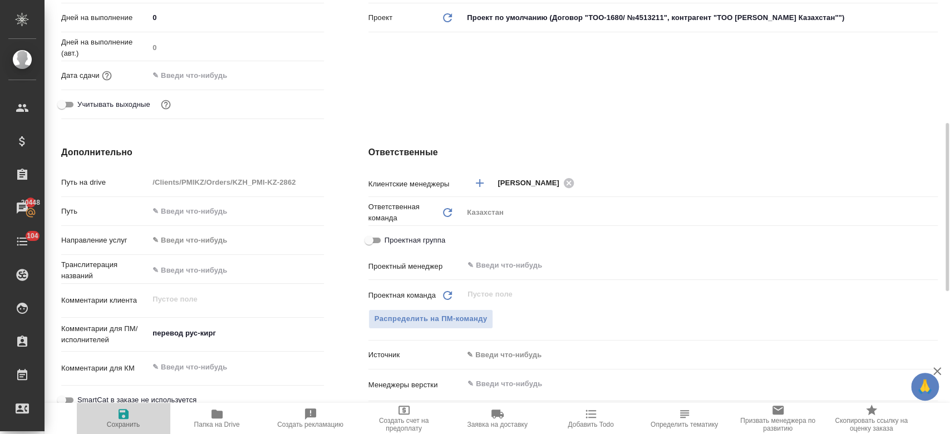
type textarea "x"
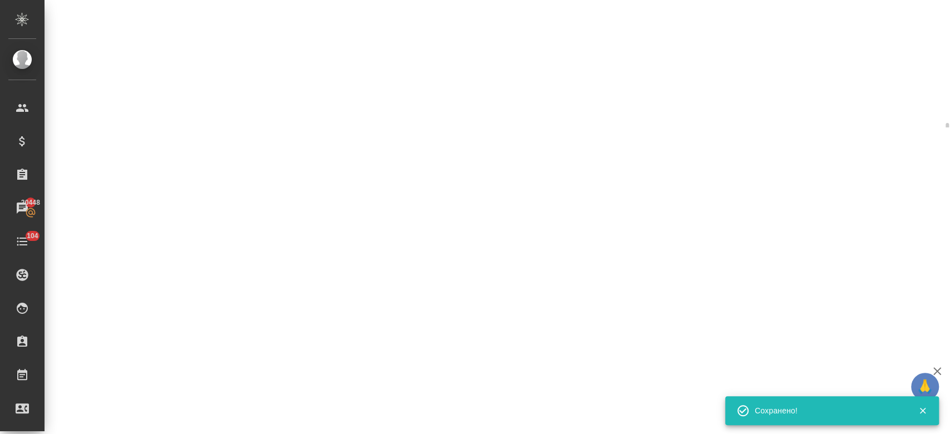
select select "RU"
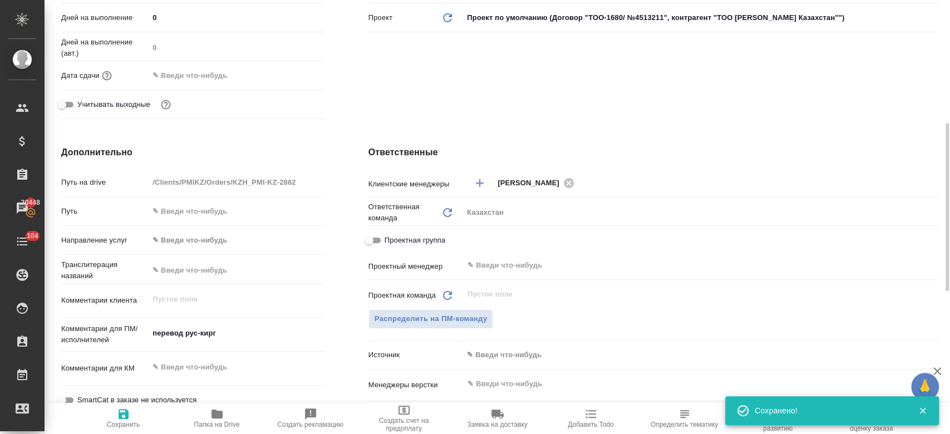
type textarea "x"
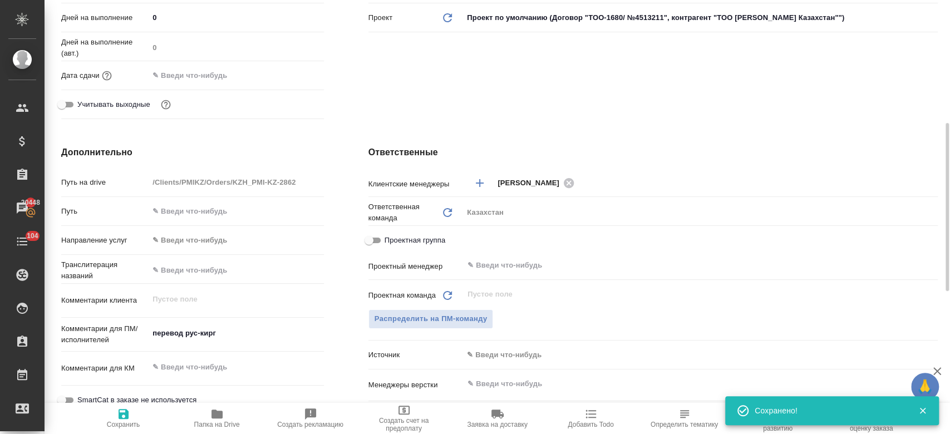
type textarea "x"
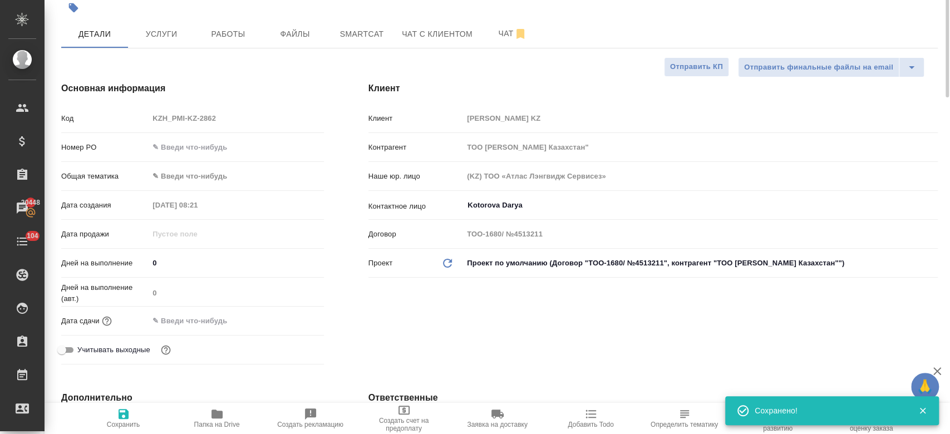
scroll to position [0, 0]
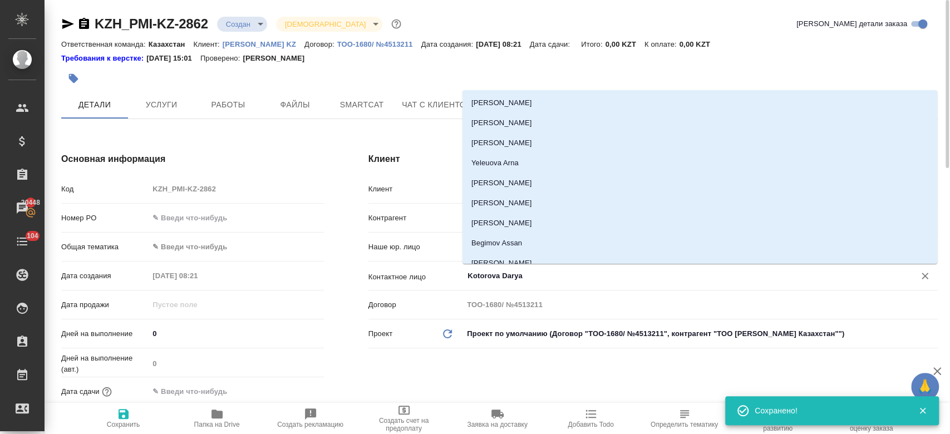
click at [510, 276] on input "Kotorova Darya" at bounding box center [681, 275] width 431 height 13
type textarea "x"
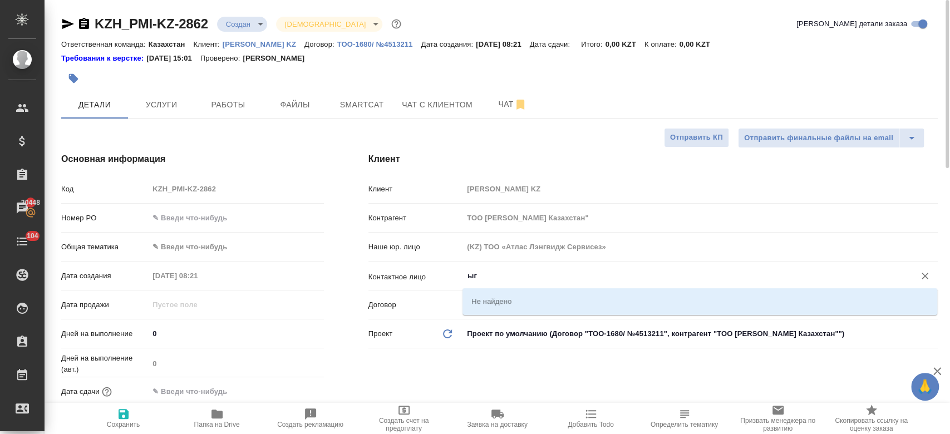
type input "ы"
type textarea "x"
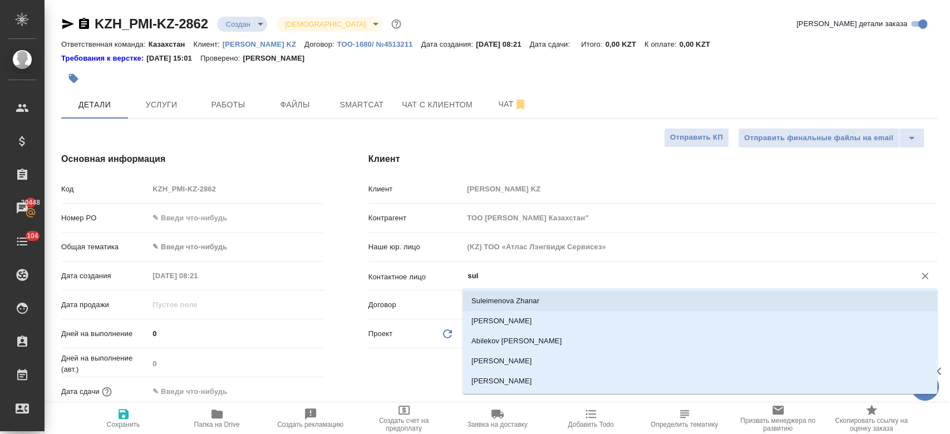
click at [516, 298] on li "Suleimenova Zhanar" at bounding box center [699, 301] width 475 height 20
type input "Suleimenova Zhanar"
type textarea "x"
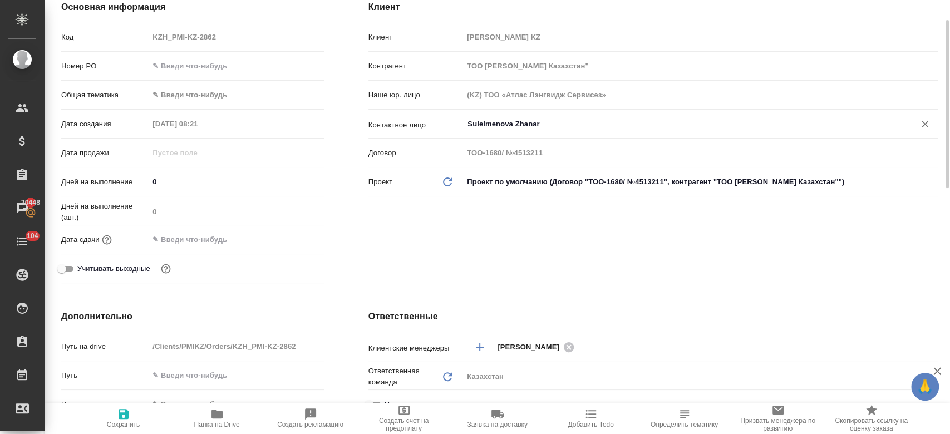
scroll to position [160, 0]
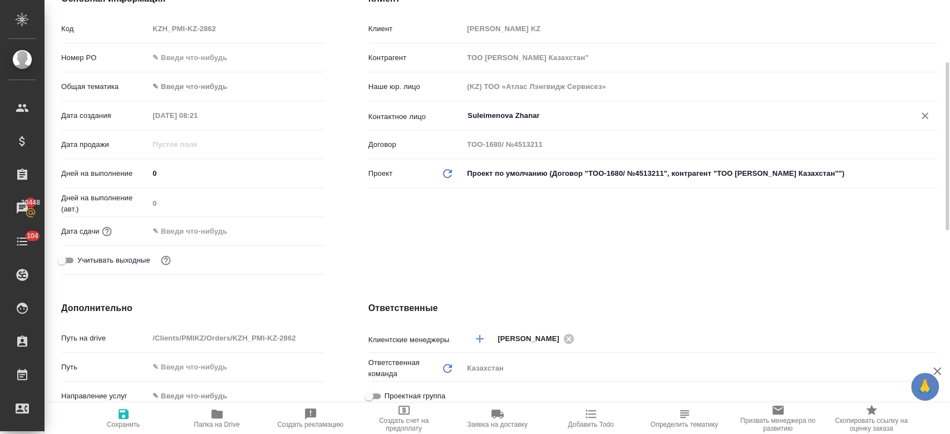
type input "Suleimenova Zhanar"
click at [135, 415] on span "Сохранить" at bounding box center [123, 417] width 80 height 21
type textarea "x"
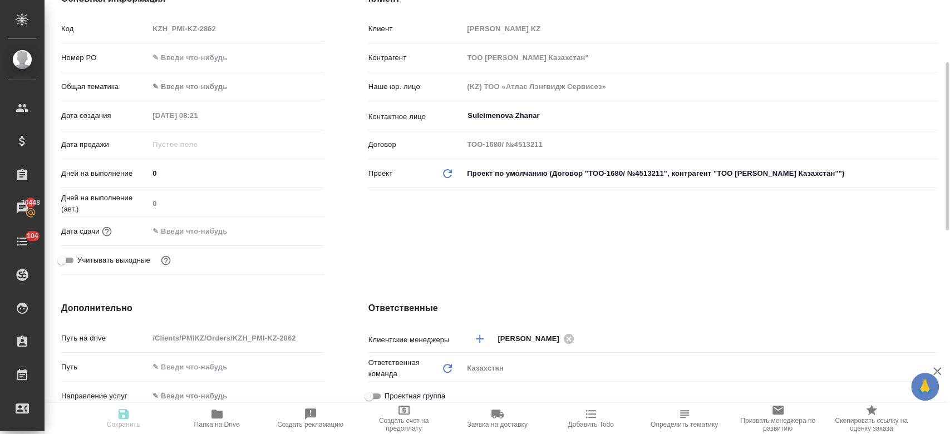
type textarea "x"
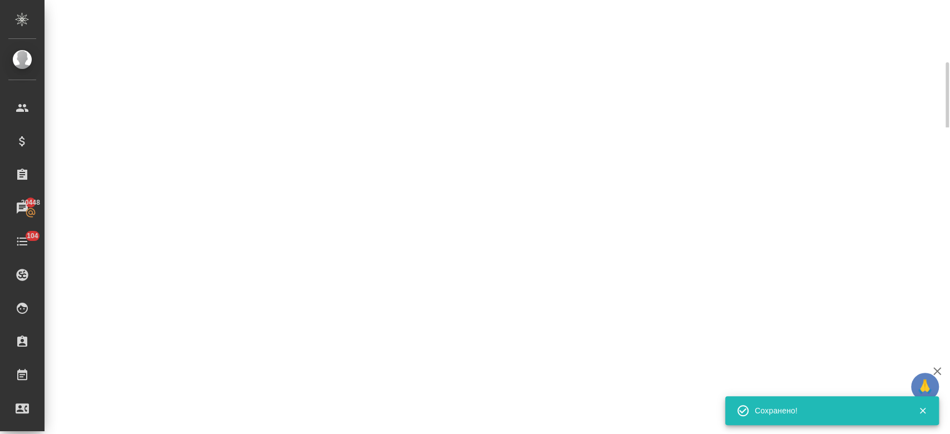
select select "RU"
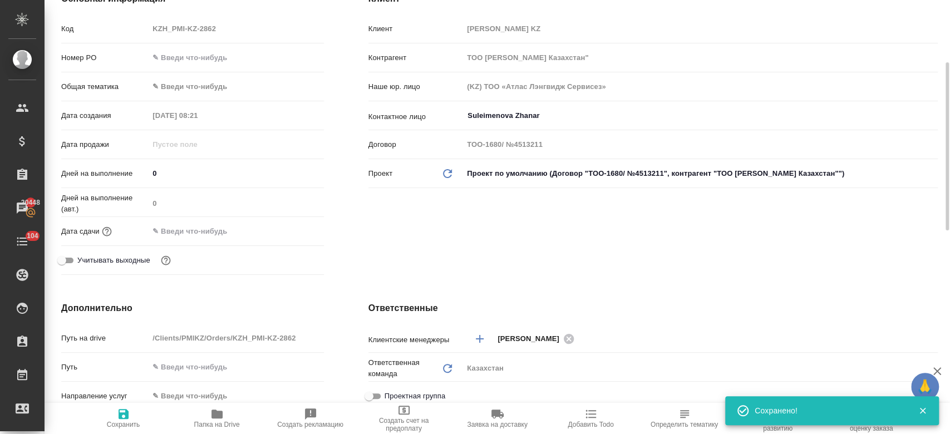
type textarea "x"
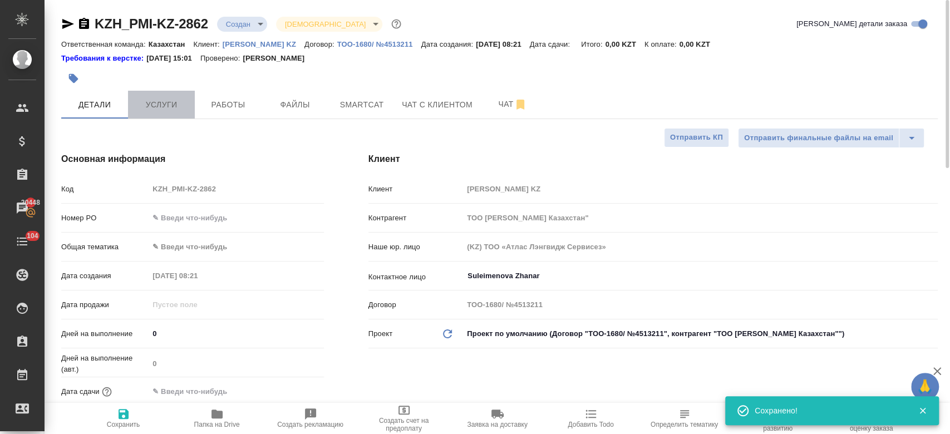
click at [173, 115] on button "Услуги" at bounding box center [161, 105] width 67 height 28
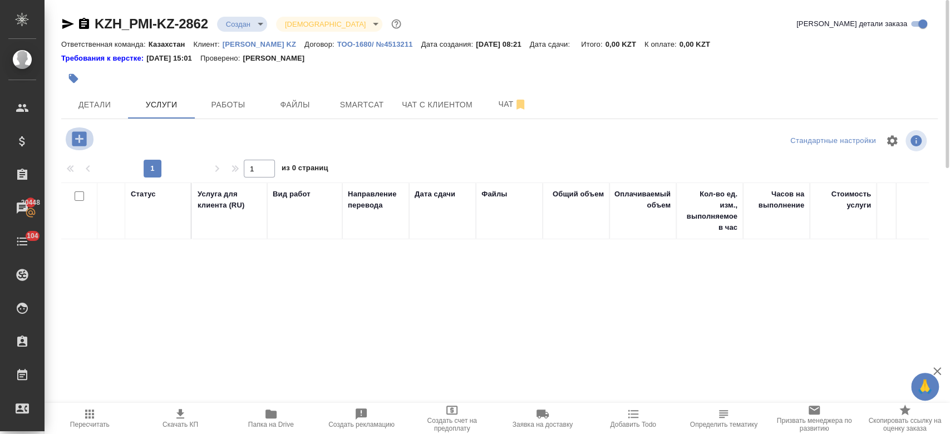
click at [81, 136] on icon "button" at bounding box center [79, 138] width 14 height 14
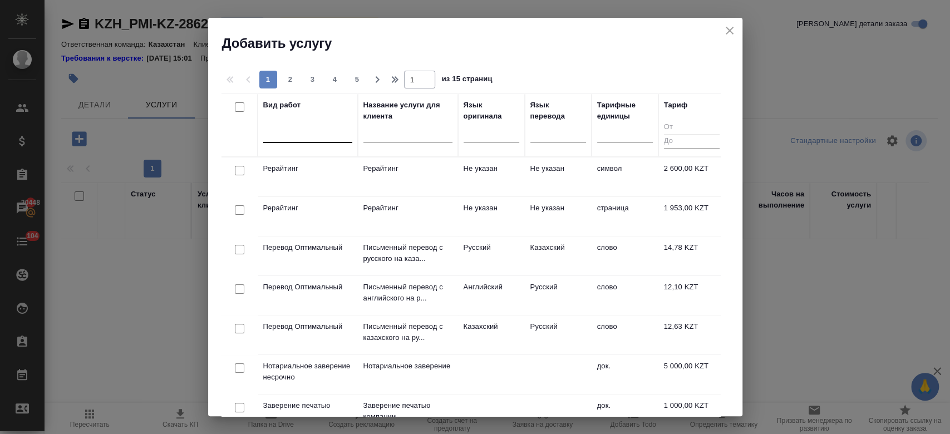
click at [308, 137] on div at bounding box center [307, 132] width 89 height 16
type input "j"
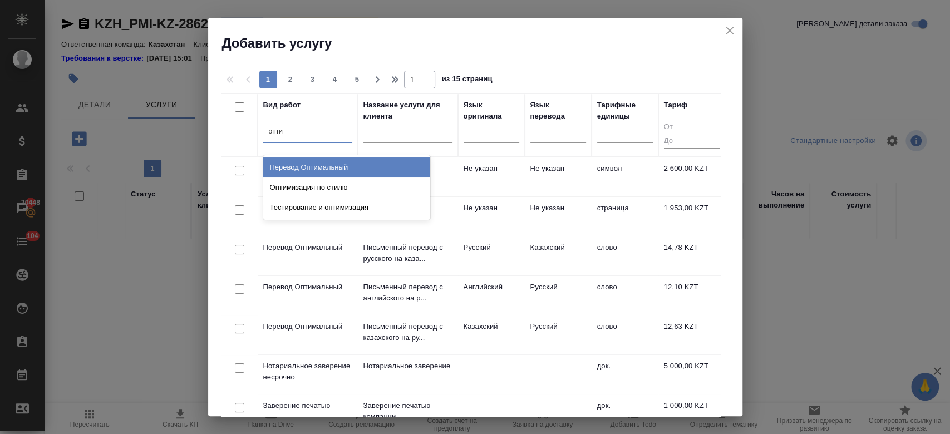
type input "оптим"
click at [329, 169] on div "Перевод Оптимальный" at bounding box center [346, 167] width 167 height 20
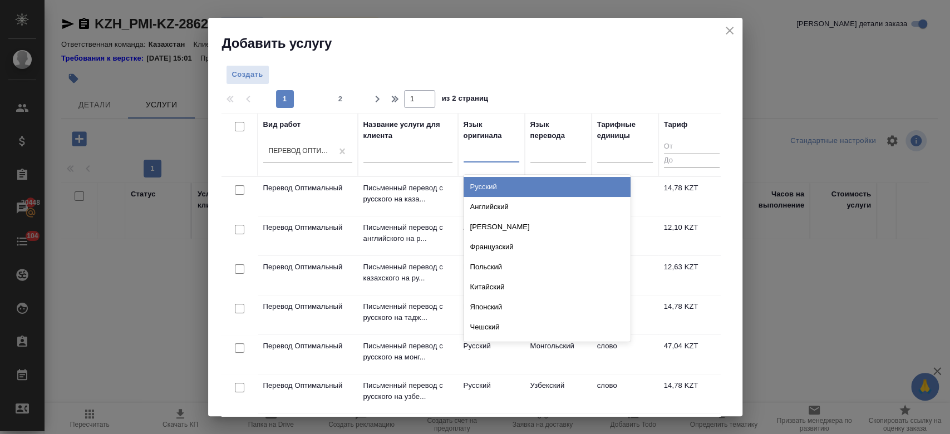
click at [481, 157] on div at bounding box center [492, 151] width 56 height 16
type input "рус"
click at [486, 189] on div "Русский" at bounding box center [547, 187] width 167 height 20
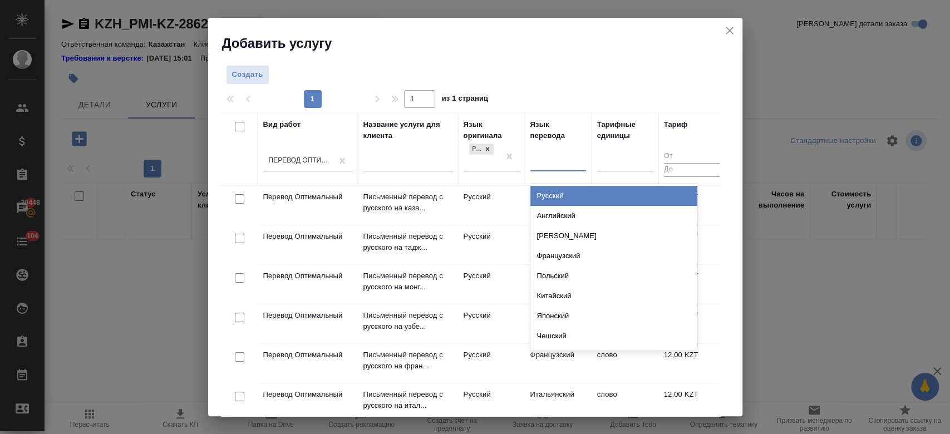
click at [547, 159] on div at bounding box center [558, 160] width 56 height 16
type input "кирг"
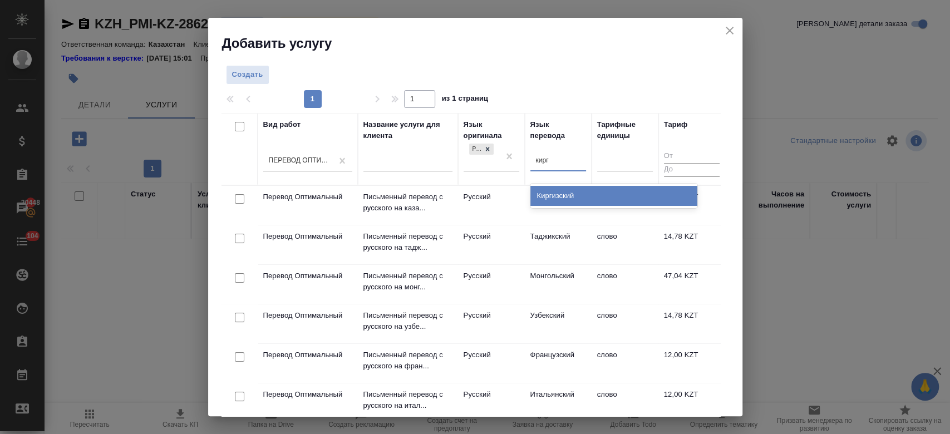
click at [555, 189] on div "Киргизский" at bounding box center [613, 196] width 167 height 20
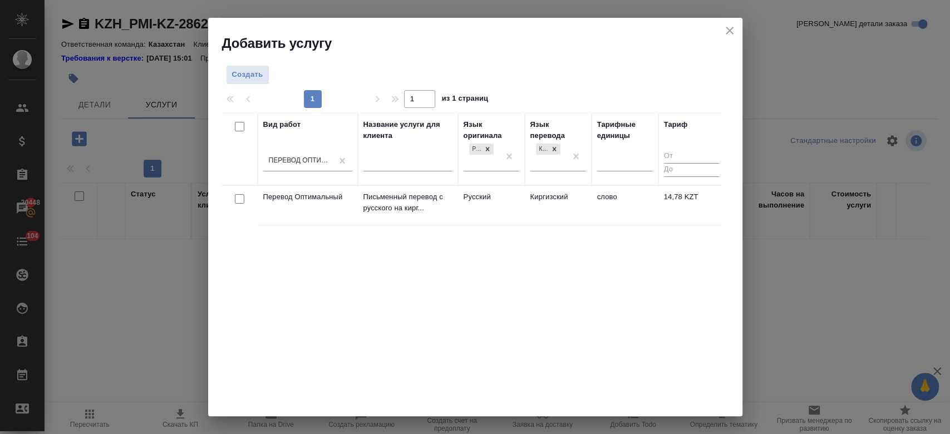
click at [464, 196] on td "Русский" at bounding box center [491, 205] width 67 height 39
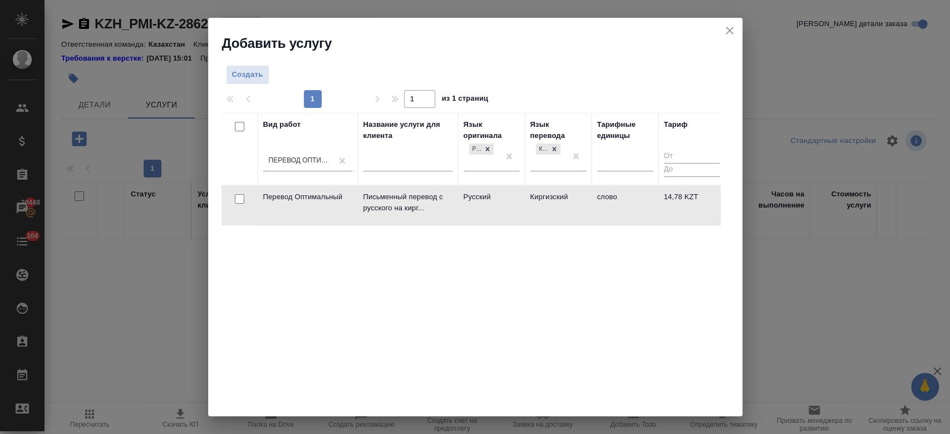
click at [464, 196] on td "Русский" at bounding box center [491, 205] width 67 height 39
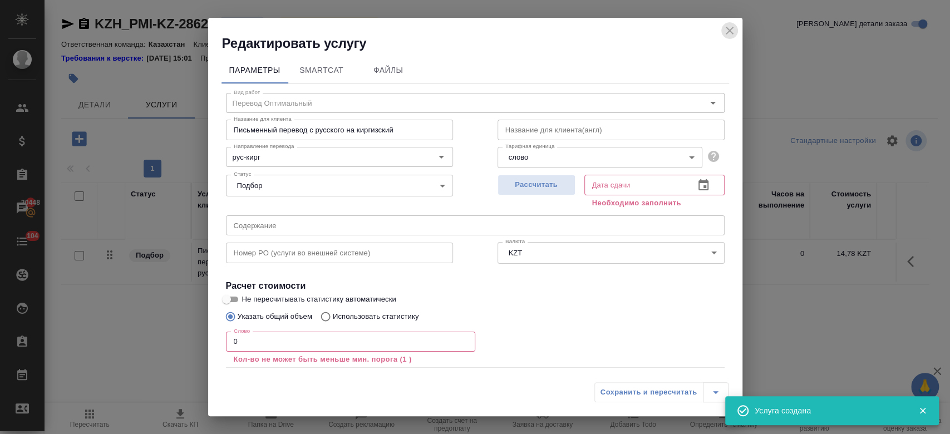
click at [730, 33] on icon "close" at bounding box center [729, 30] width 13 height 13
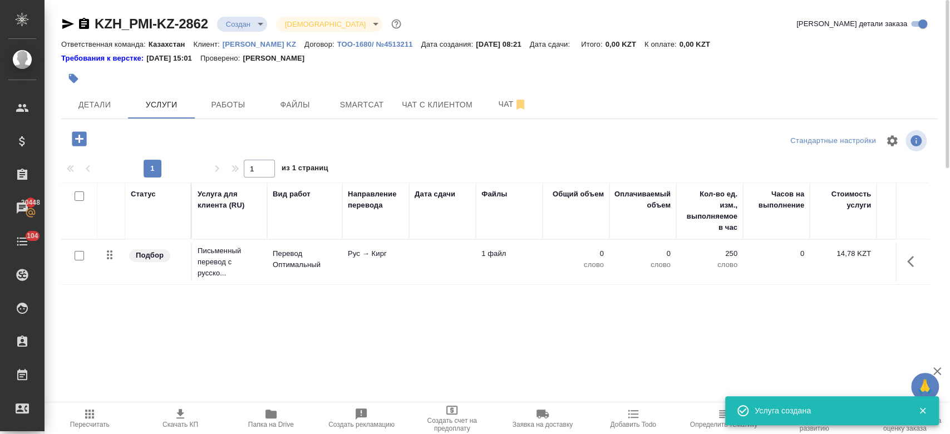
click at [81, 258] on input "checkbox" at bounding box center [79, 255] width 9 height 9
checkbox input "true"
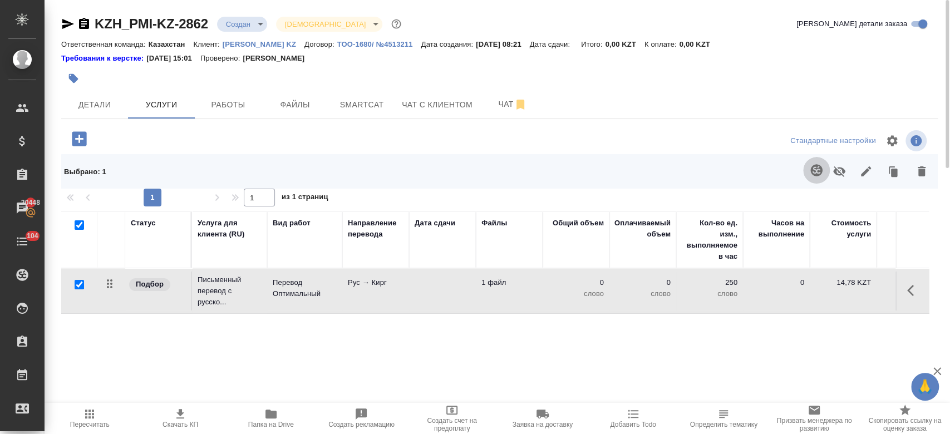
click at [815, 176] on icon "button" at bounding box center [816, 170] width 12 height 12
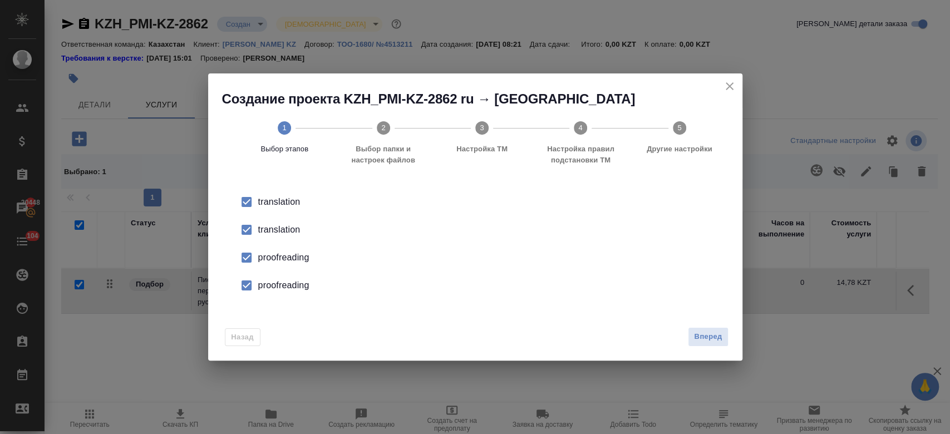
click at [283, 234] on div "translation" at bounding box center [486, 229] width 457 height 13
click at [286, 262] on div "proofreading" at bounding box center [486, 257] width 457 height 13
click at [288, 283] on div "proofreading" at bounding box center [486, 285] width 457 height 13
click at [710, 339] on span "Вперед" at bounding box center [708, 337] width 28 height 13
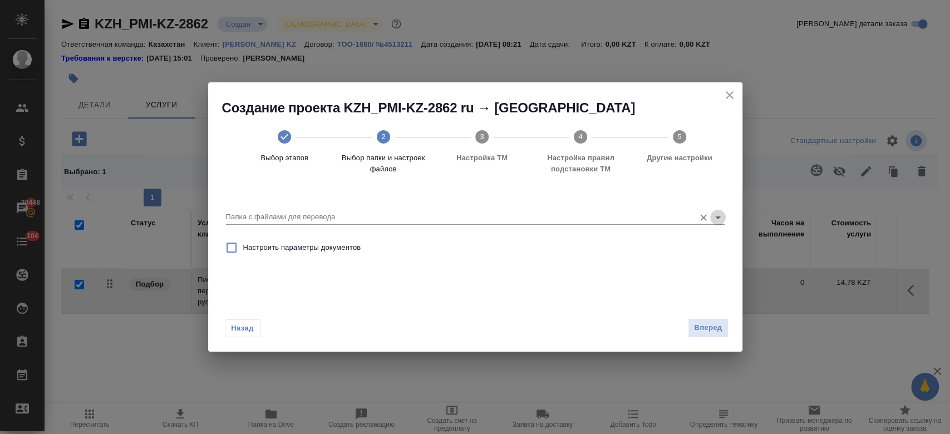
click at [716, 215] on icon "Open" at bounding box center [717, 217] width 13 height 13
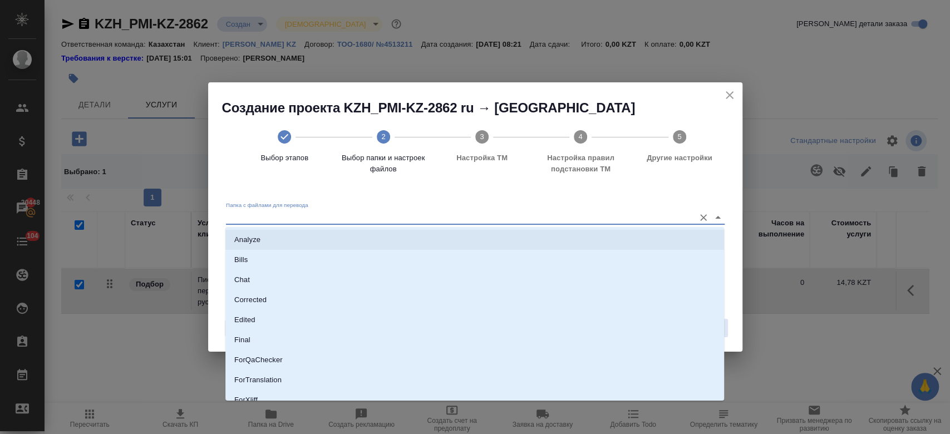
scroll to position [90, 0]
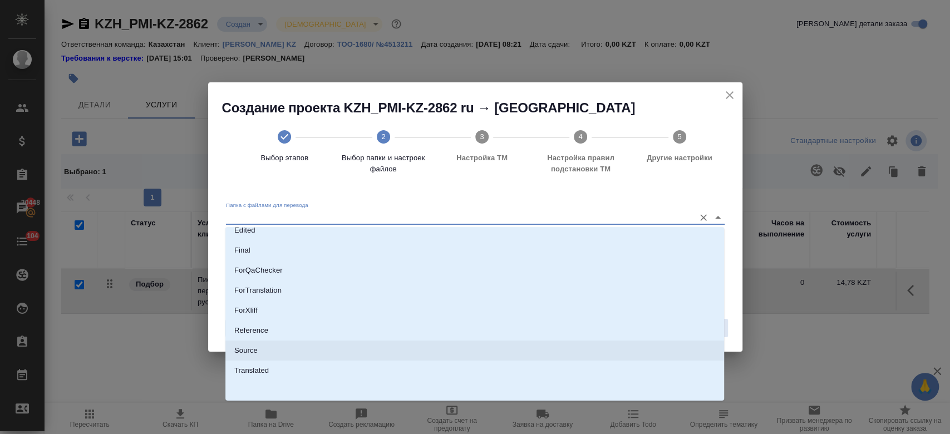
click at [437, 354] on li "Source" at bounding box center [474, 351] width 499 height 20
type input "Source"
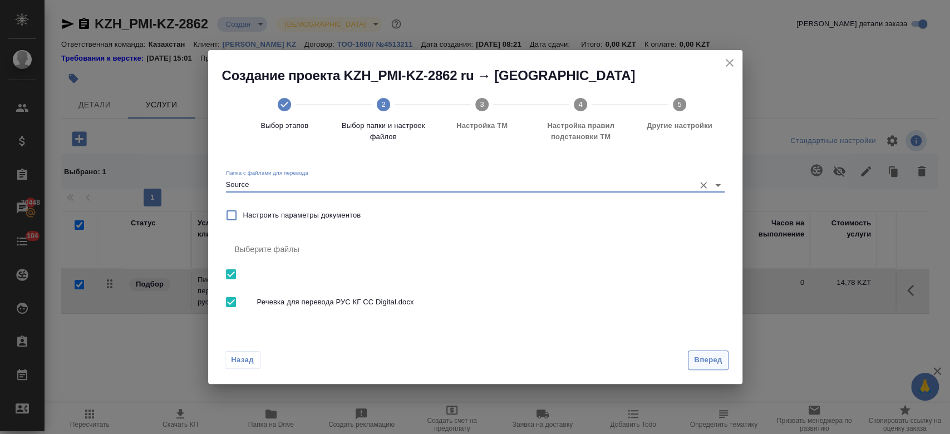
click at [710, 356] on span "Вперед" at bounding box center [708, 360] width 28 height 13
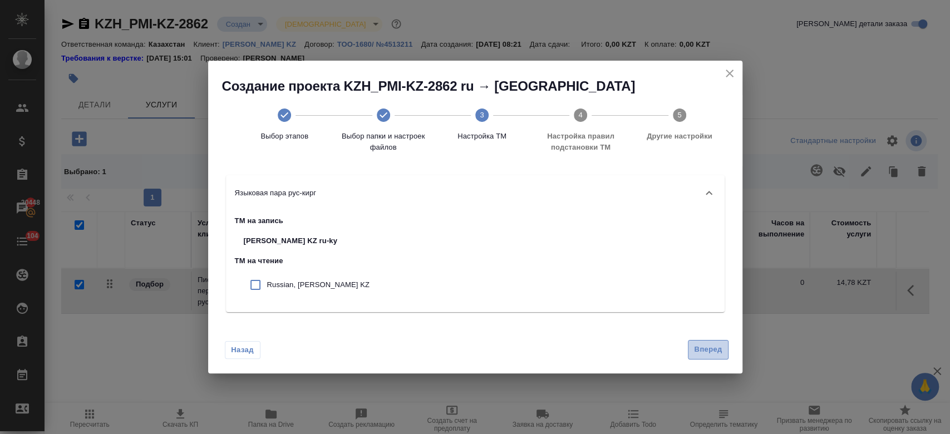
click at [714, 358] on button "Вперед" at bounding box center [708, 349] width 40 height 19
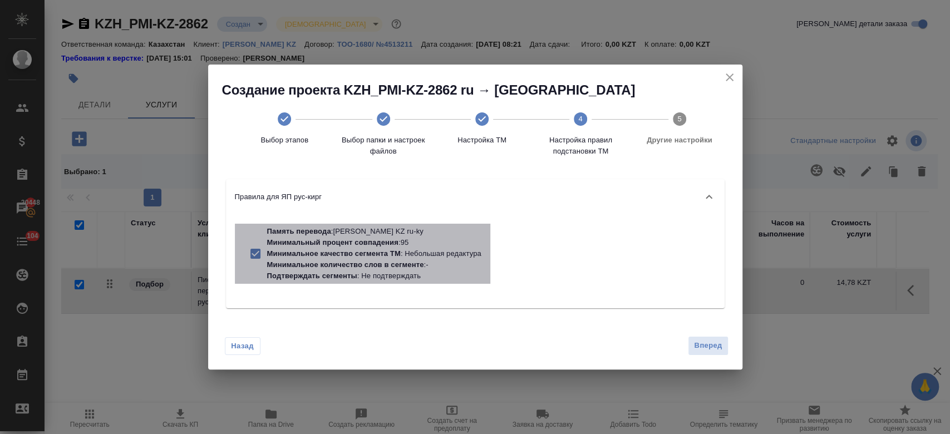
click at [411, 257] on p "Минимальное качество сегмента ТМ : Небольшая редактура" at bounding box center [374, 253] width 214 height 11
checkbox input "false"
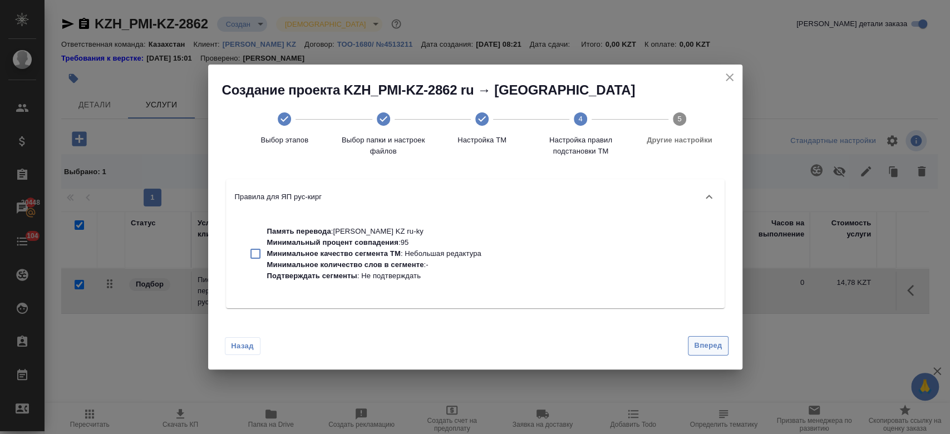
click at [708, 347] on span "Вперед" at bounding box center [708, 345] width 28 height 13
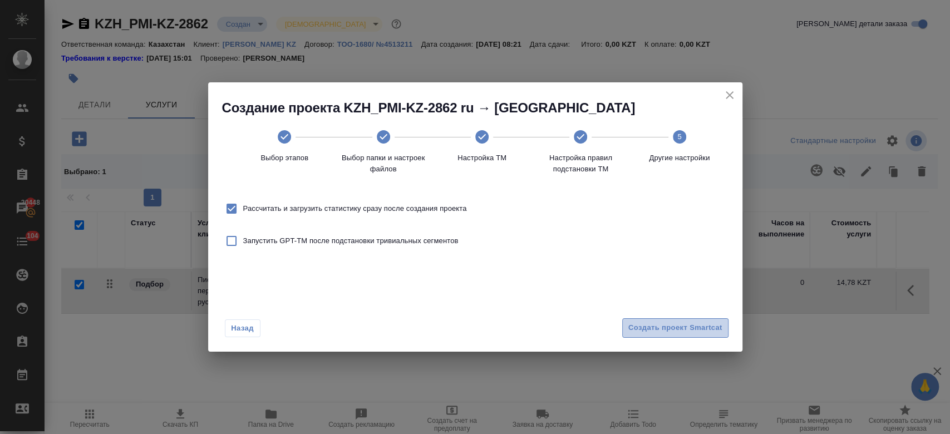
click at [694, 333] on span "Создать проект Smartcat" at bounding box center [675, 328] width 94 height 13
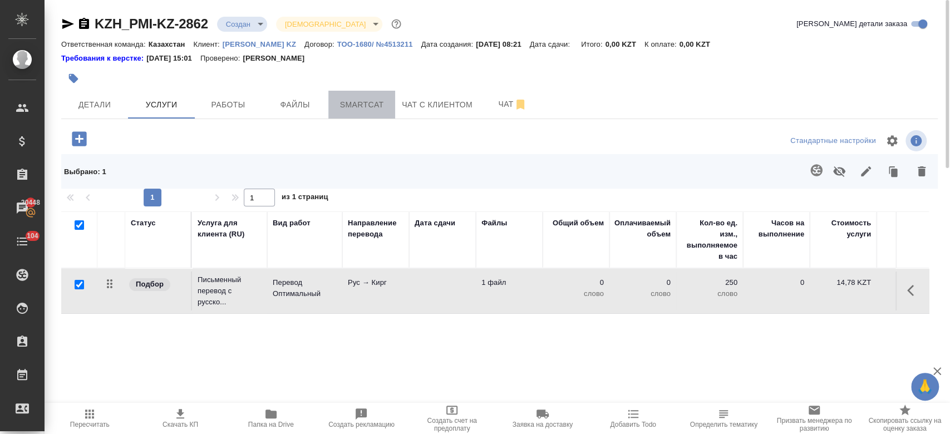
click at [347, 115] on button "Smartcat" at bounding box center [361, 105] width 67 height 28
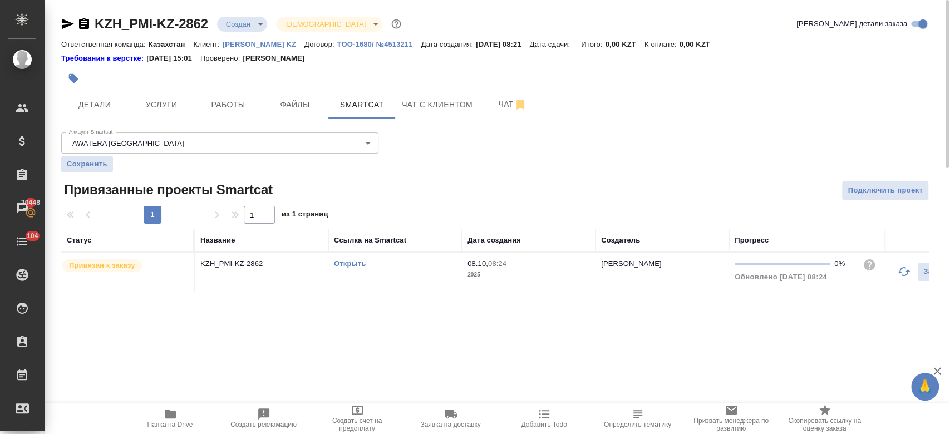
click at [353, 265] on link "Открыть" at bounding box center [350, 263] width 32 height 8
click at [163, 114] on button "Услуги" at bounding box center [161, 105] width 67 height 28
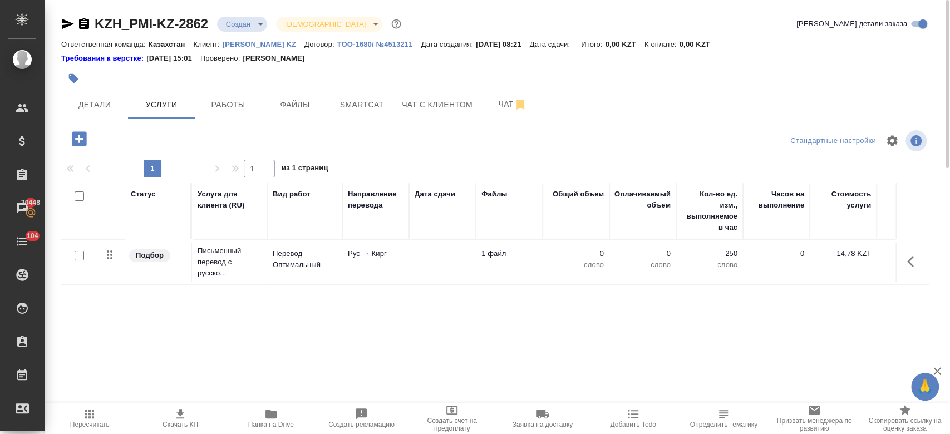
click at [354, 260] on td "Рус → Кирг" at bounding box center [375, 262] width 67 height 39
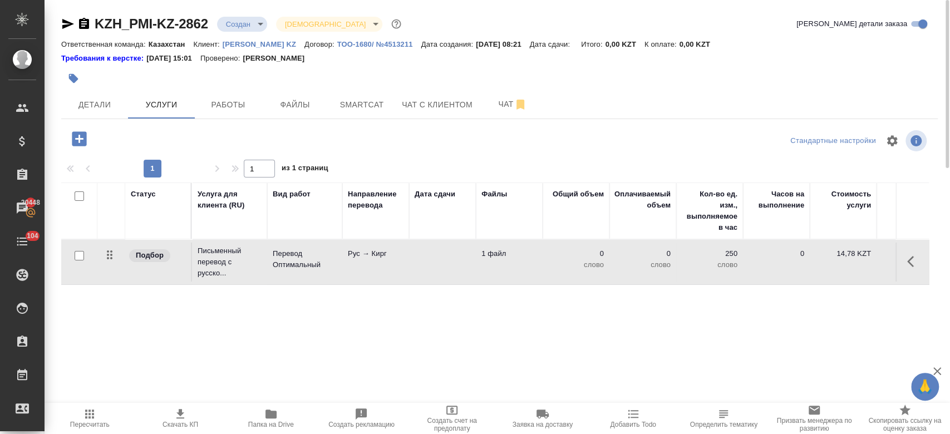
click at [354, 260] on td "Рус → Кирг" at bounding box center [375, 262] width 67 height 39
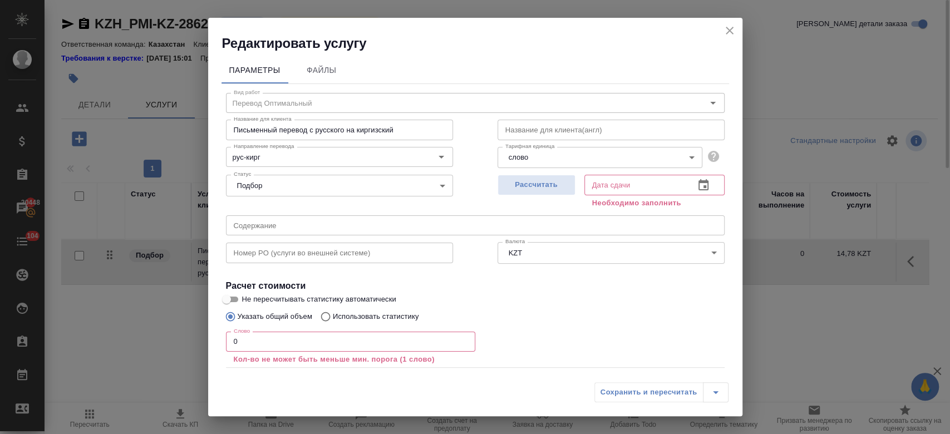
scroll to position [61, 0]
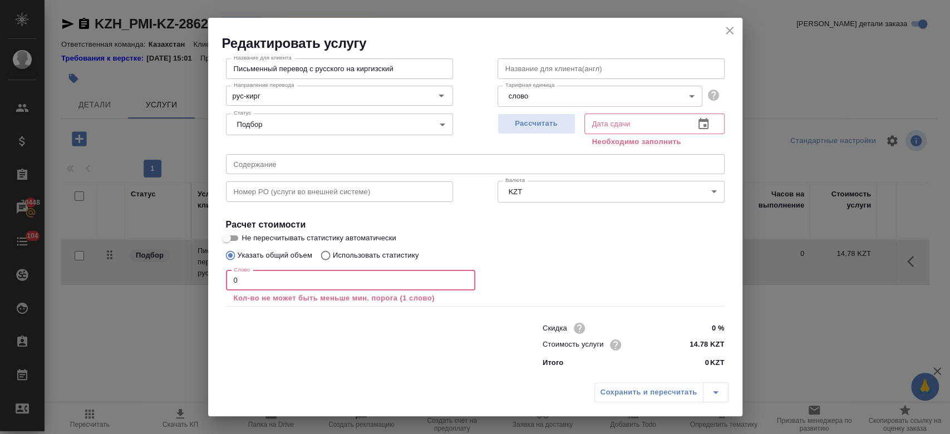
click at [293, 287] on input "0" at bounding box center [350, 280] width 249 height 20
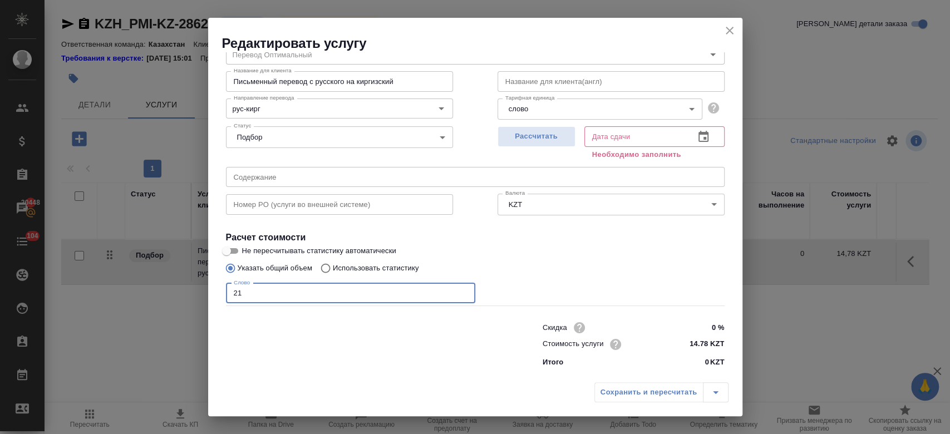
scroll to position [48, 0]
type input "218"
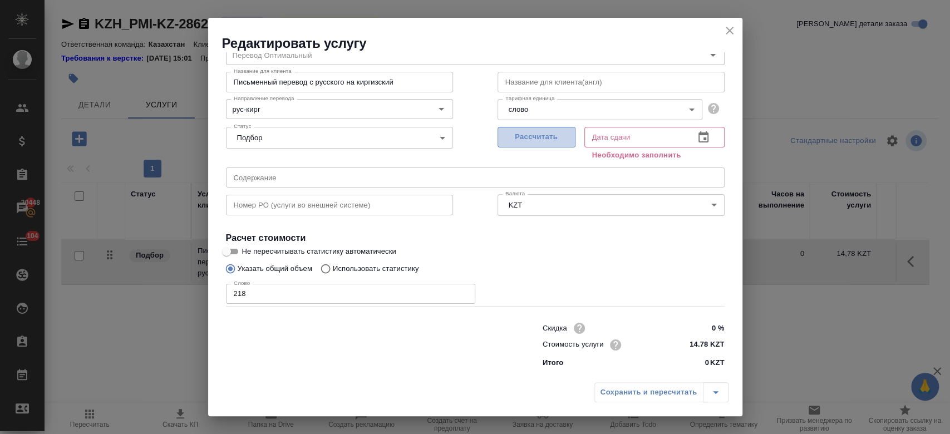
click at [539, 140] on span "Рассчитать" at bounding box center [537, 137] width 66 height 13
type input "[DATE] 10:52"
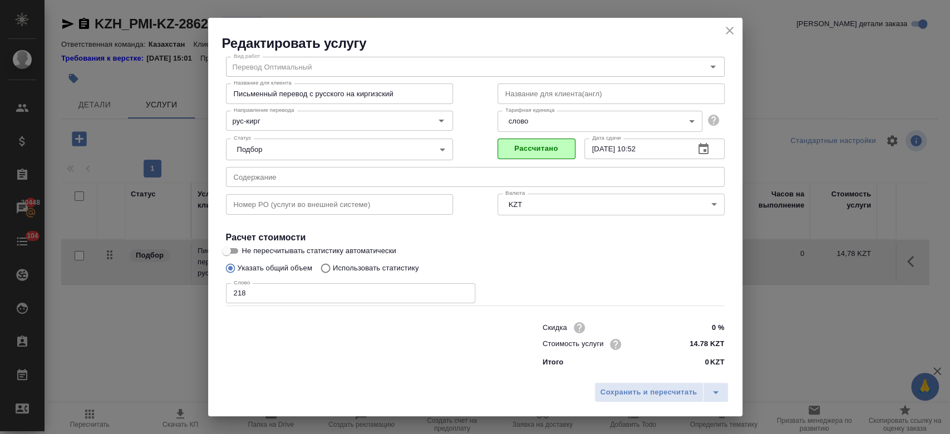
scroll to position [36, 0]
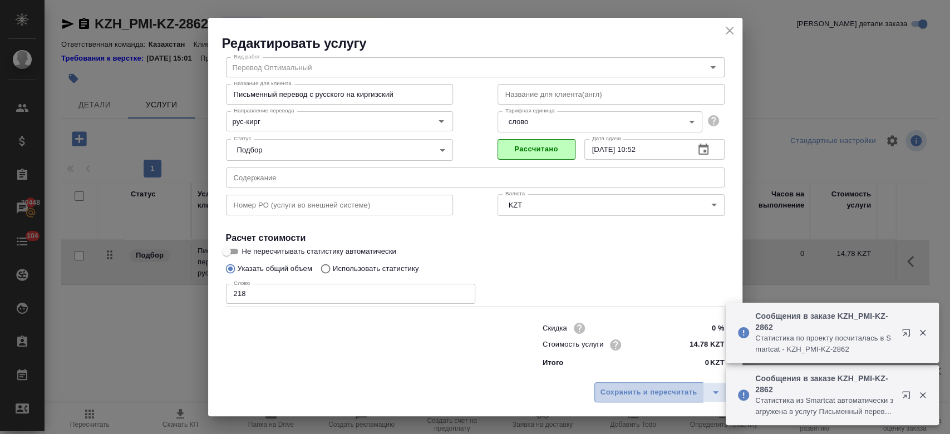
click at [625, 400] on button "Сохранить и пересчитать" at bounding box center [648, 392] width 109 height 20
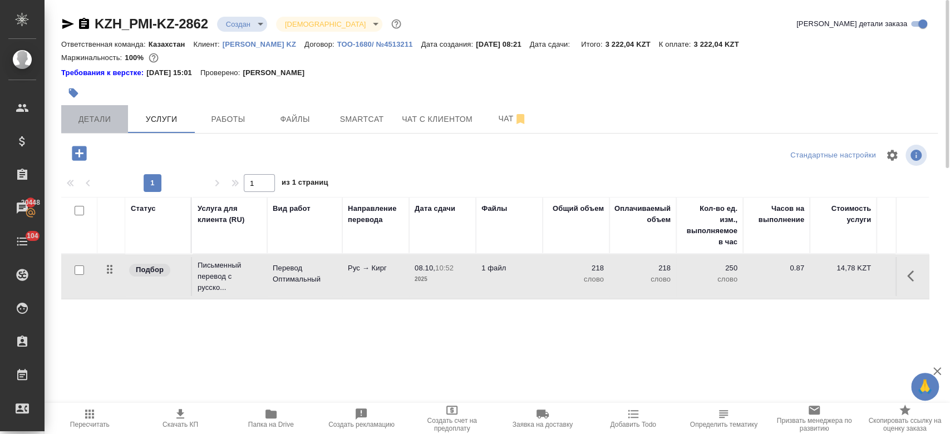
click at [110, 130] on button "Детали" at bounding box center [94, 119] width 67 height 28
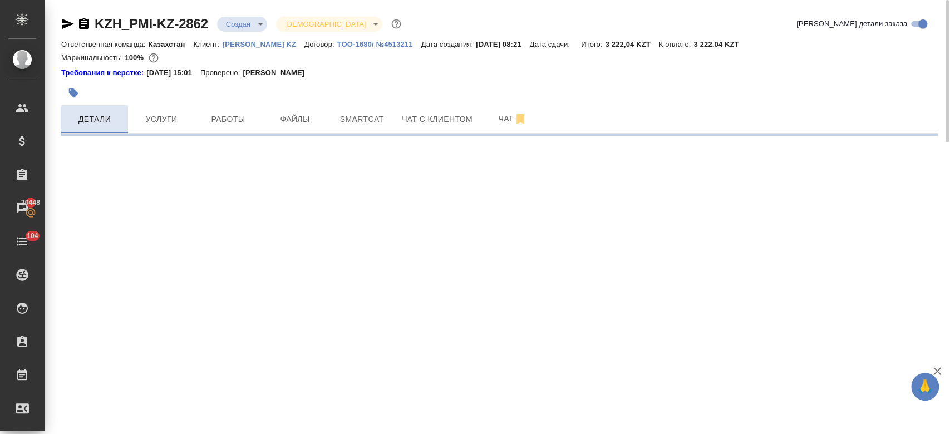
select select "RU"
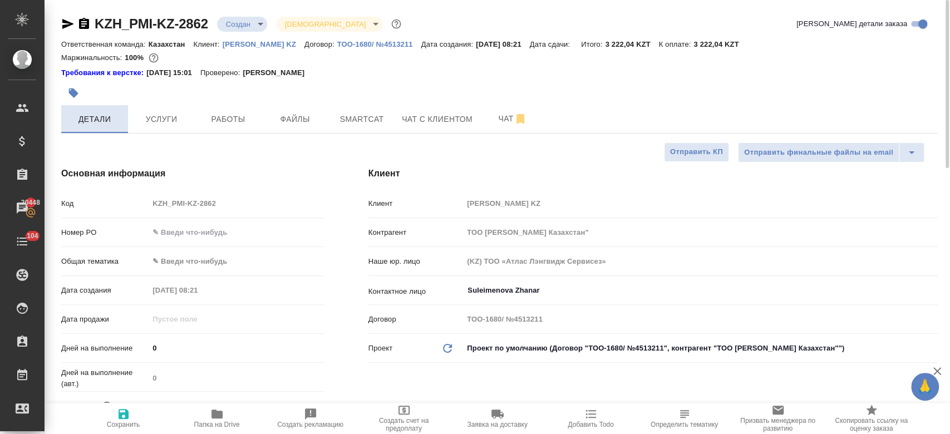
type textarea "x"
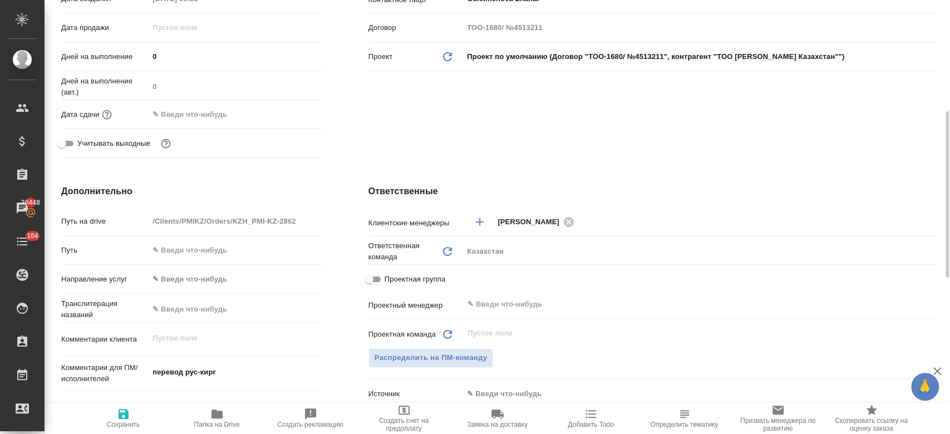
scroll to position [294, 0]
click at [185, 110] on input "text" at bounding box center [197, 112] width 97 height 16
click at [297, 105] on icon "button" at bounding box center [291, 111] width 13 height 13
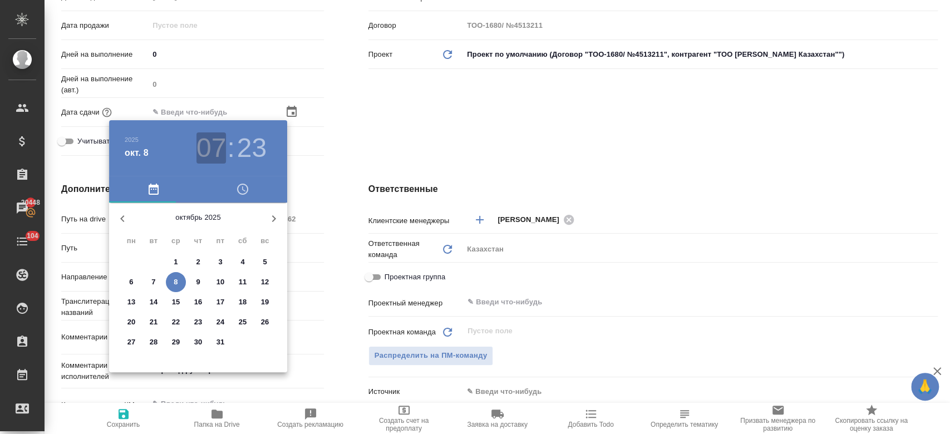
click at [209, 145] on h3 "07" at bounding box center [210, 147] width 29 height 31
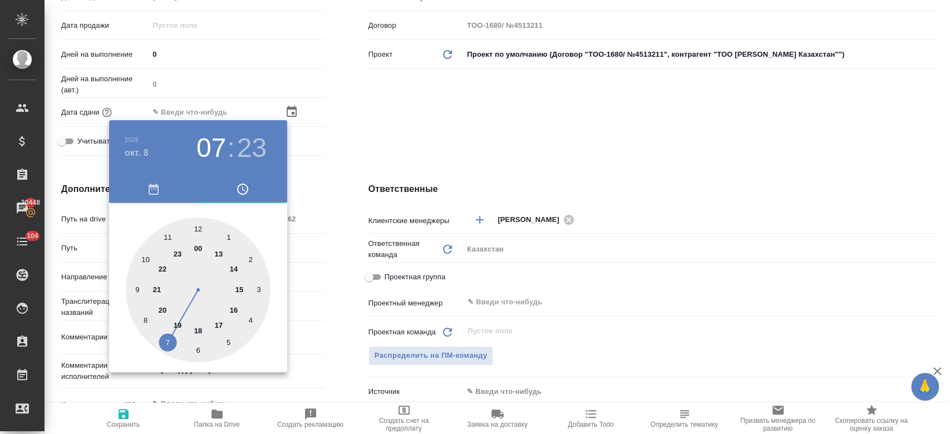
click at [231, 311] on div at bounding box center [198, 290] width 145 height 145
type input "[DATE] 16:23"
type textarea "x"
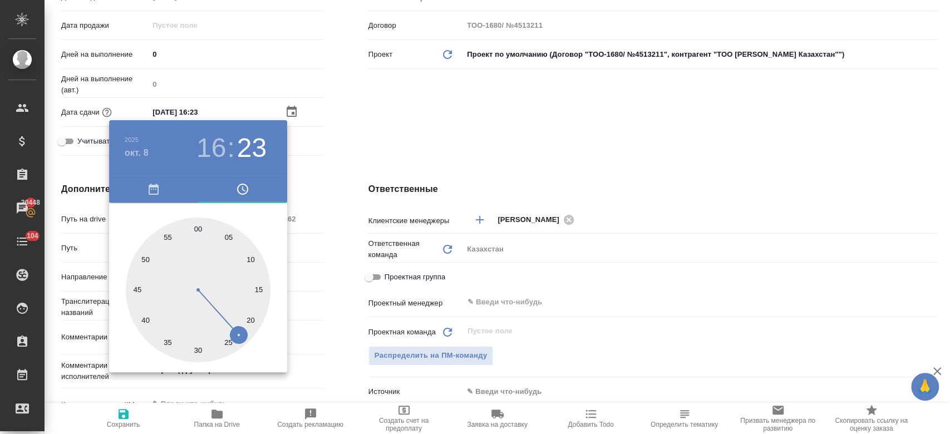
click at [198, 230] on div at bounding box center [198, 290] width 145 height 145
type input "[DATE] 16:00"
type textarea "x"
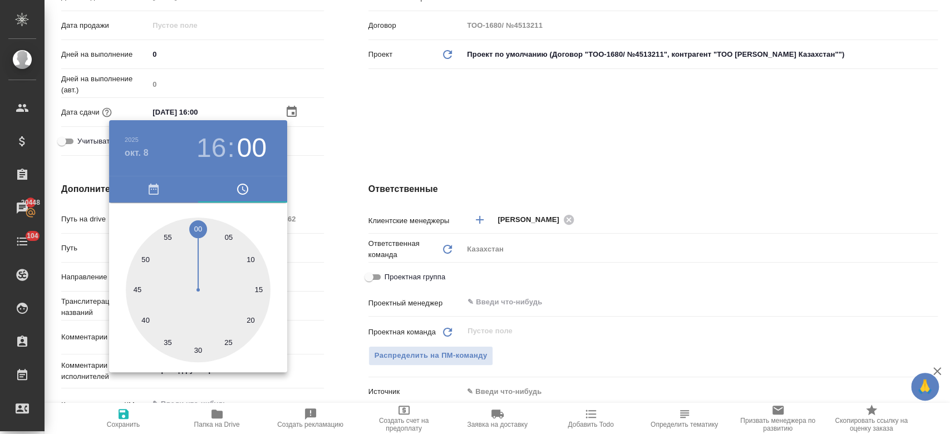
click at [374, 82] on div at bounding box center [475, 217] width 950 height 434
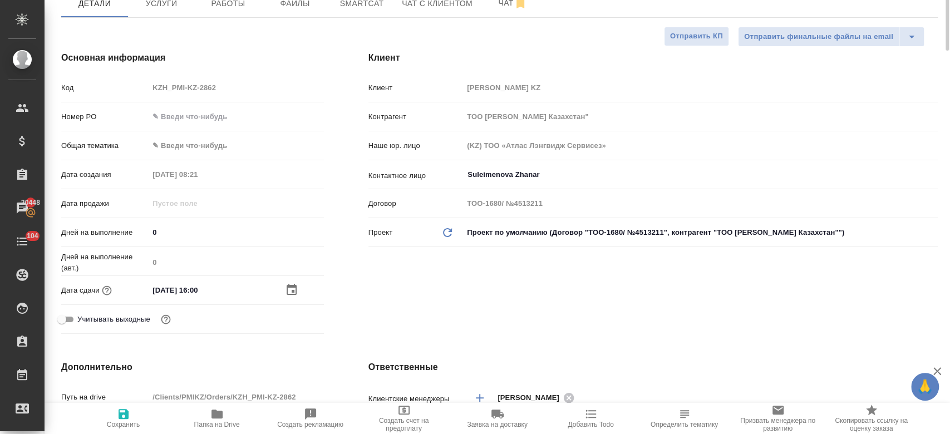
scroll to position [0, 0]
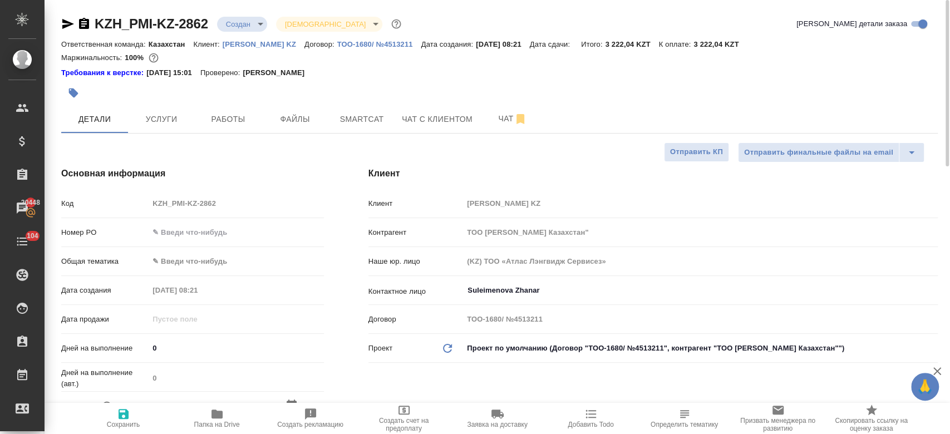
type textarea "x"
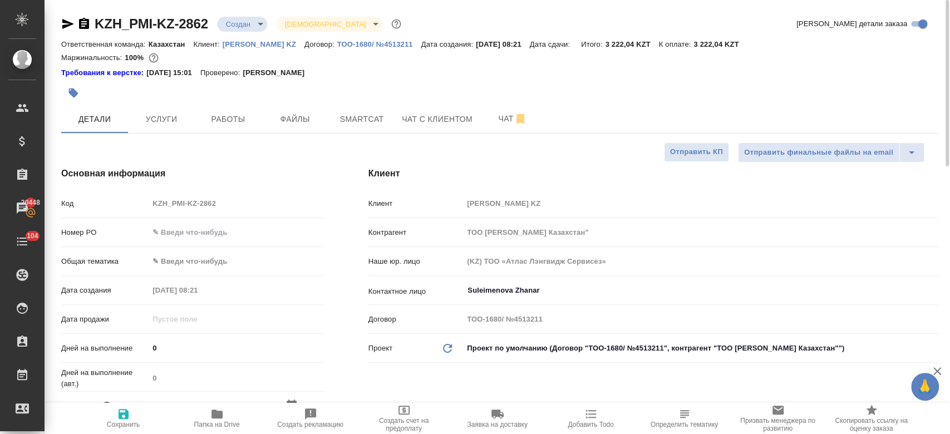
type textarea "x"
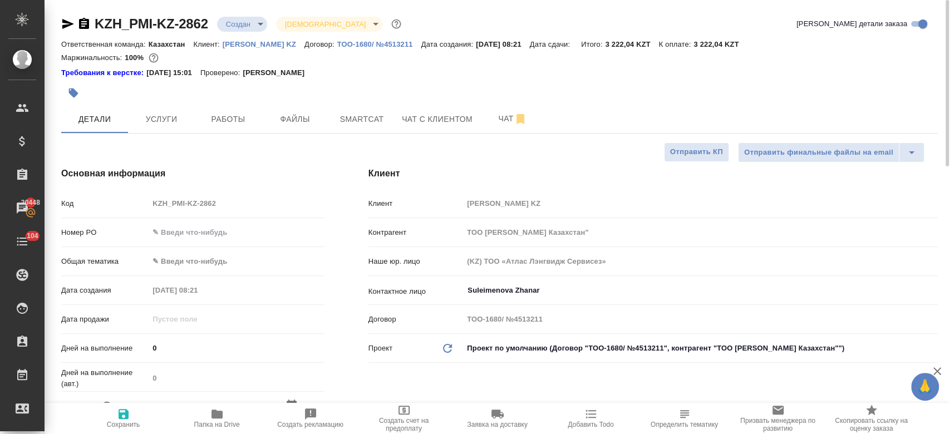
type textarea "x"
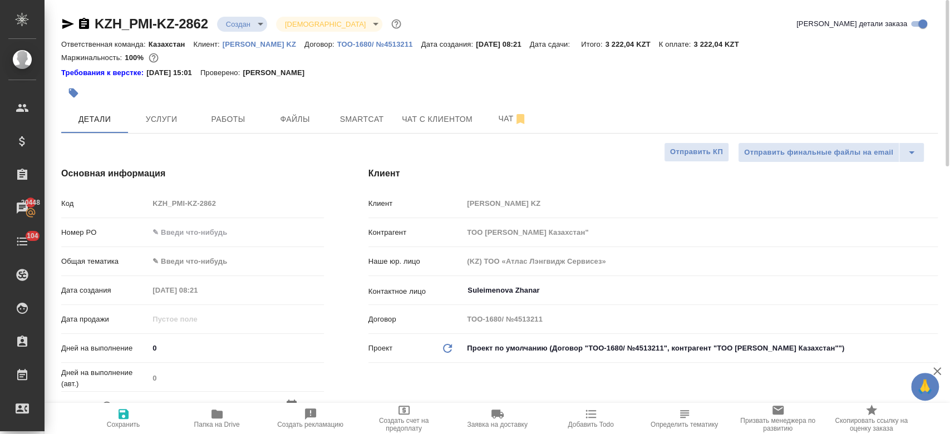
type textarea "x"
click at [173, 119] on span "Услуги" at bounding box center [161, 119] width 53 height 14
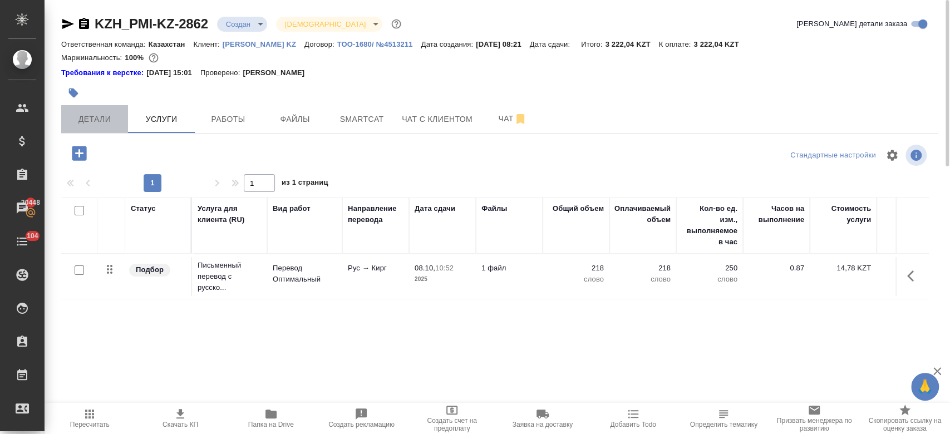
click at [82, 114] on span "Детали" at bounding box center [94, 119] width 53 height 14
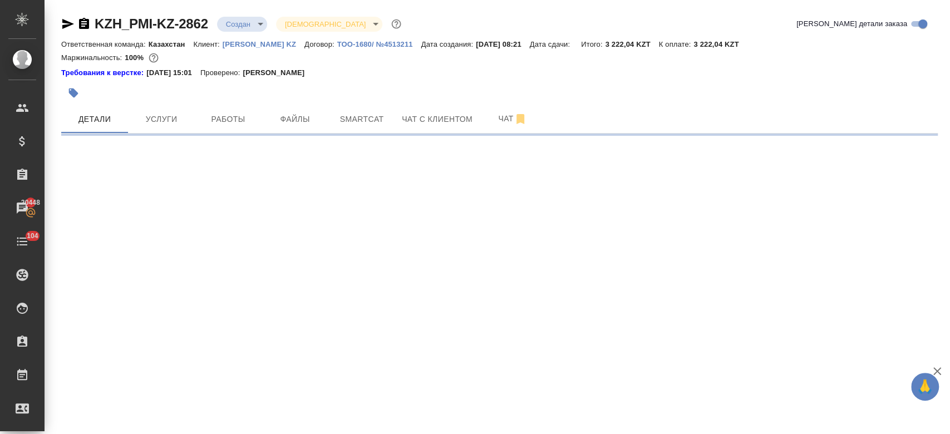
select select "RU"
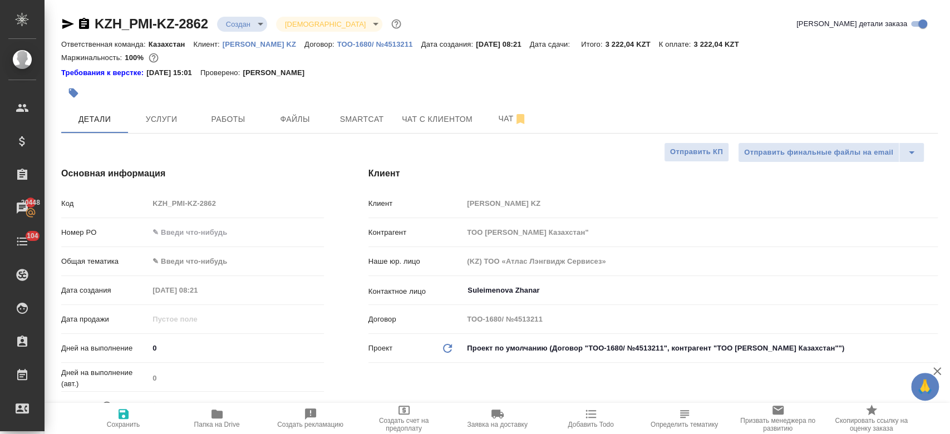
type textarea "x"
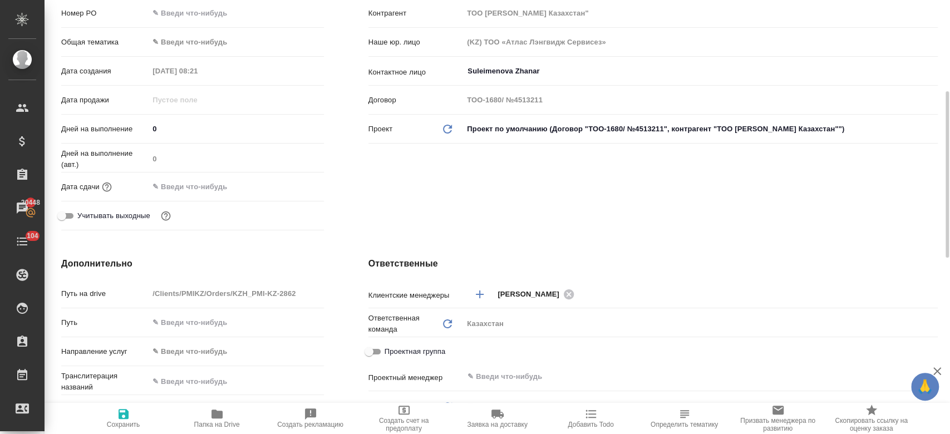
scroll to position [235, 0]
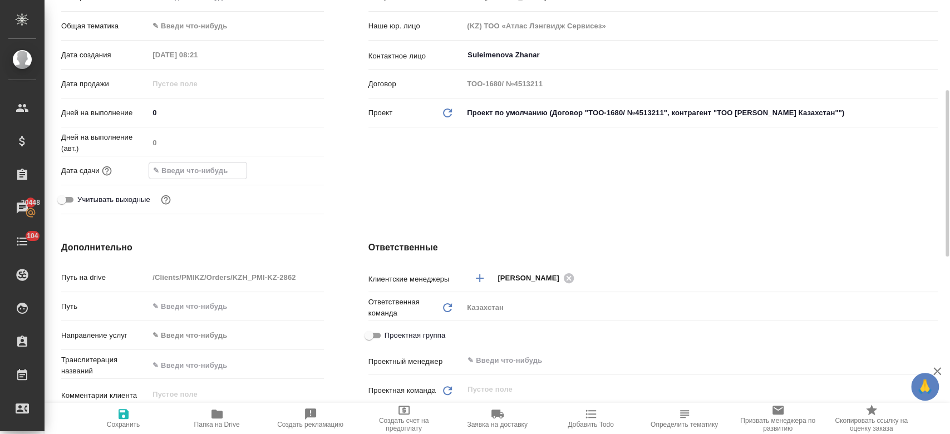
click at [214, 170] on input "text" at bounding box center [197, 170] width 97 height 16
click at [292, 170] on icon "button" at bounding box center [292, 169] width 10 height 11
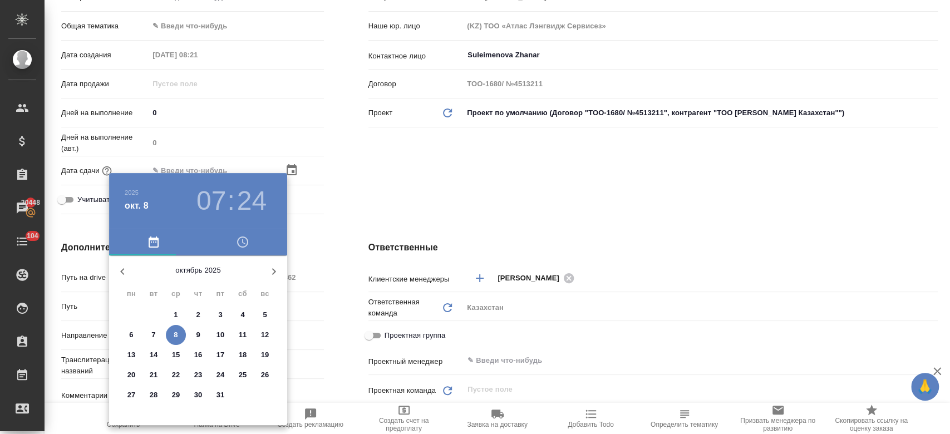
click at [199, 204] on h3 "07" at bounding box center [210, 200] width 29 height 31
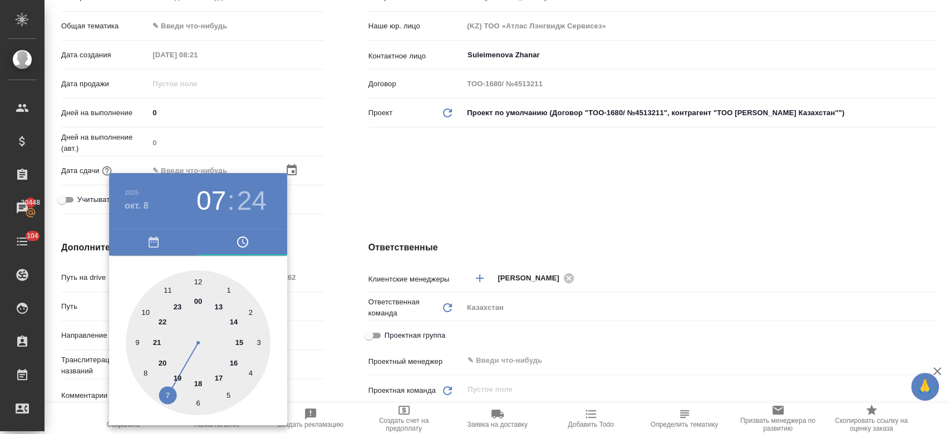
click at [234, 362] on div at bounding box center [198, 342] width 145 height 145
type input "[DATE] 16:24"
type textarea "x"
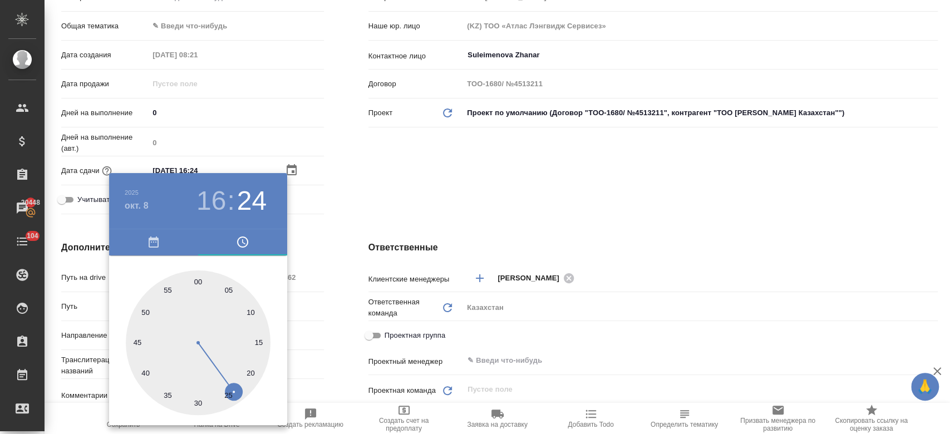
click at [196, 278] on div at bounding box center [198, 342] width 145 height 145
type input "[DATE] 16:00"
type textarea "x"
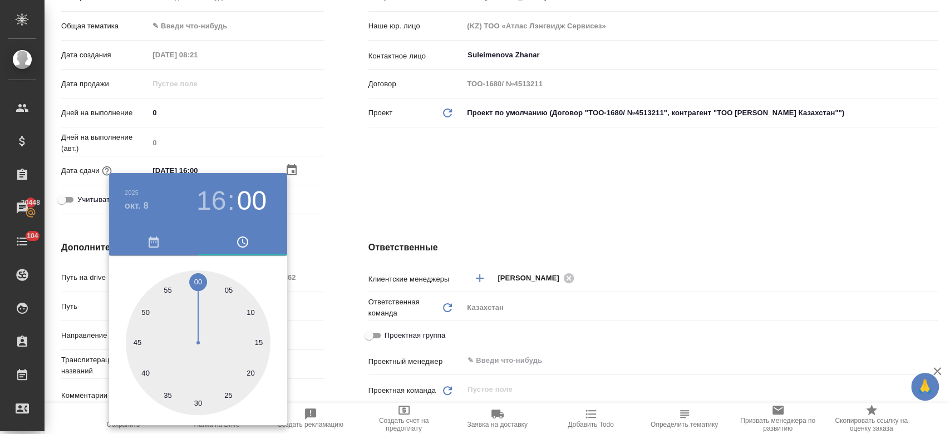
click at [377, 196] on div at bounding box center [475, 217] width 950 height 434
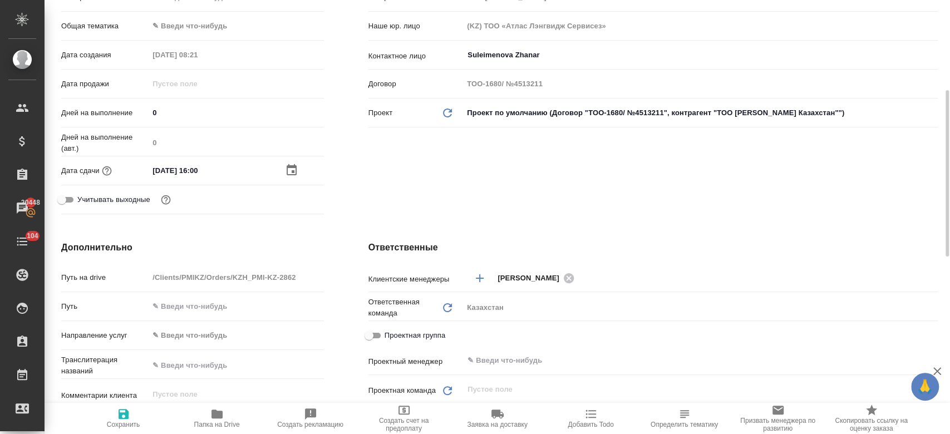
click at [129, 421] on span "Сохранить" at bounding box center [123, 425] width 33 height 8
type textarea "x"
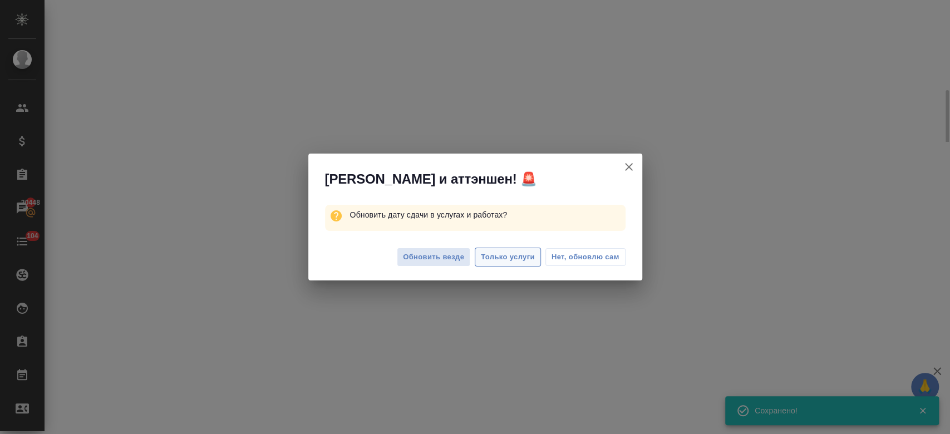
click at [502, 260] on span "Только услуги" at bounding box center [508, 257] width 54 height 13
select select "RU"
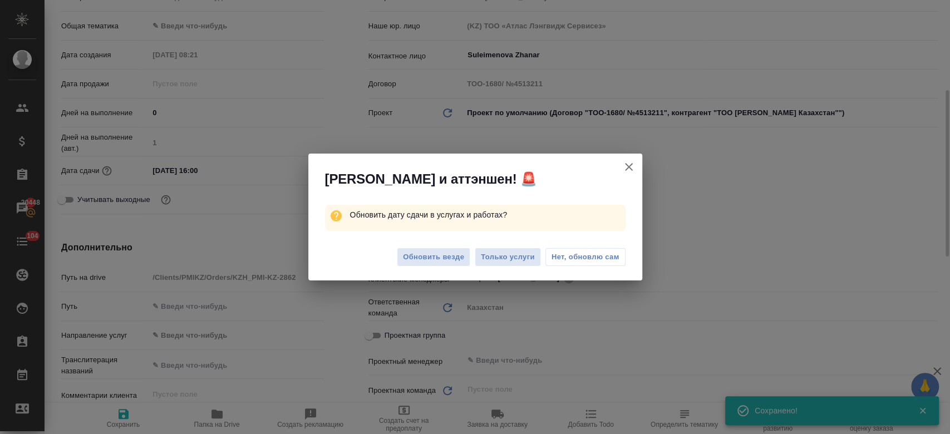
type textarea "x"
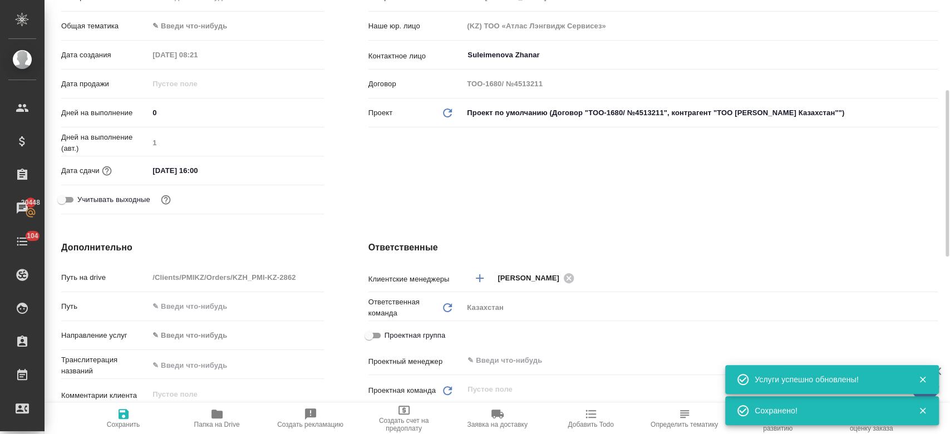
scroll to position [0, 0]
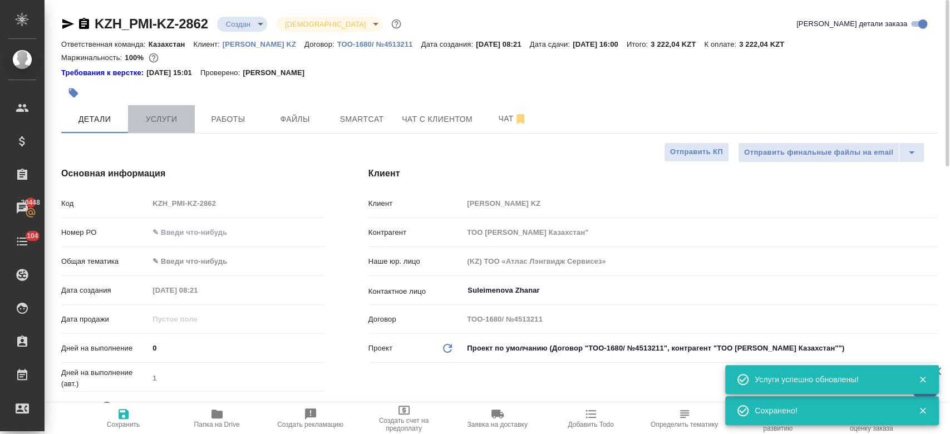
click at [172, 131] on button "Услуги" at bounding box center [161, 119] width 67 height 28
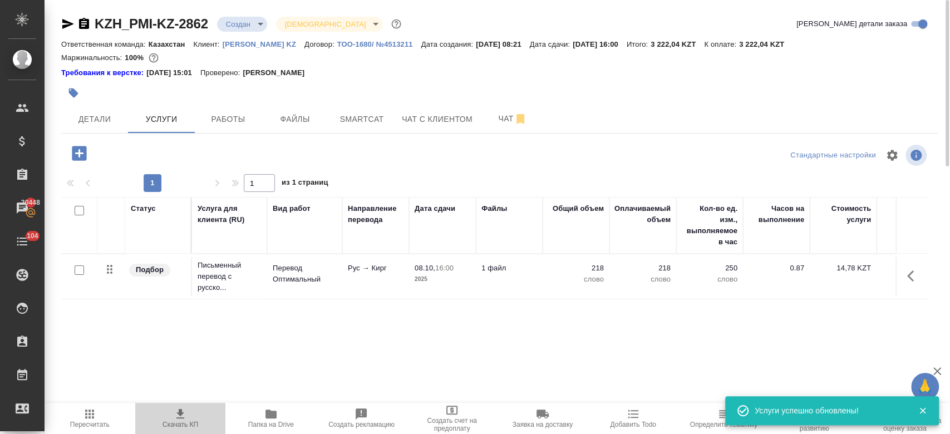
click at [177, 421] on span "Скачать КП" at bounding box center [180, 425] width 36 height 8
